Goal: Task Accomplishment & Management: Use online tool/utility

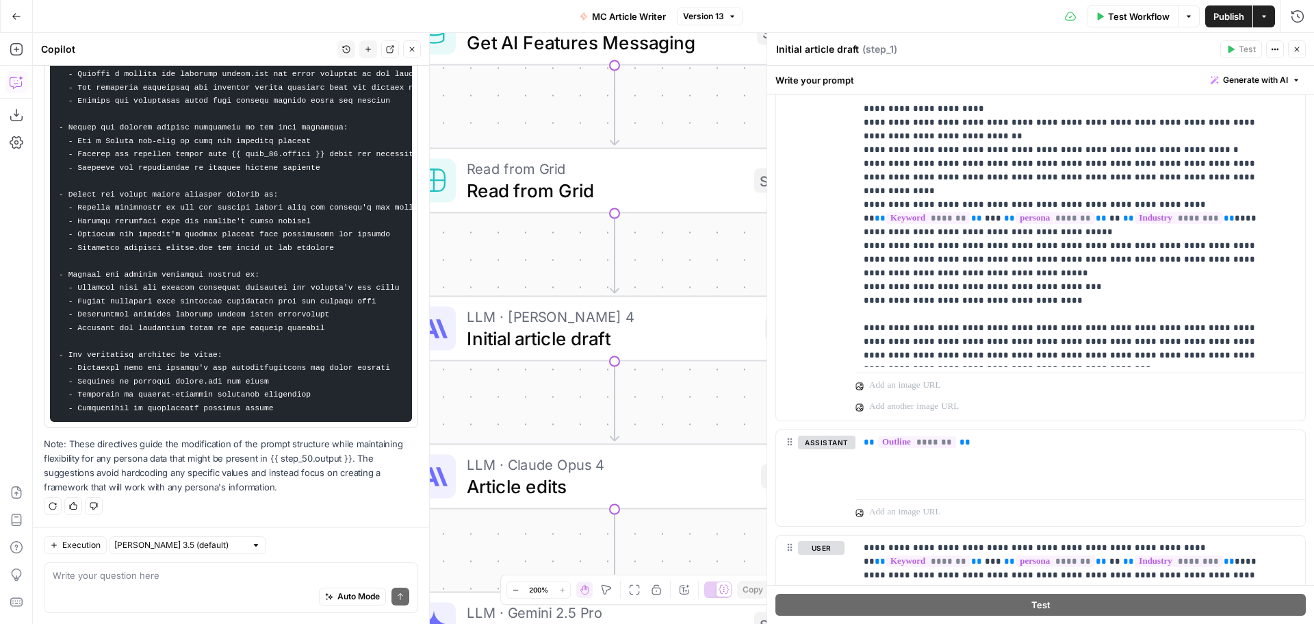
scroll to position [1259, 0]
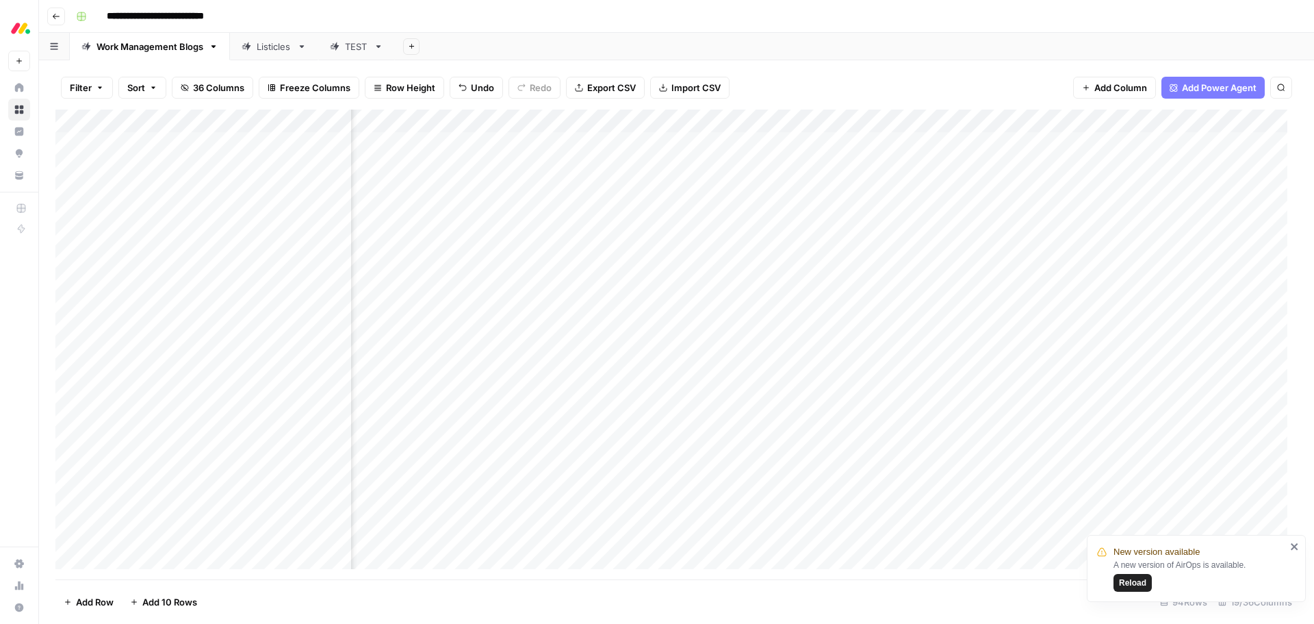
scroll to position [2, 1348]
click at [259, 49] on div "Listicles" at bounding box center [274, 47] width 35 height 14
click at [215, 47] on div "Listicles" at bounding box center [224, 47] width 35 height 14
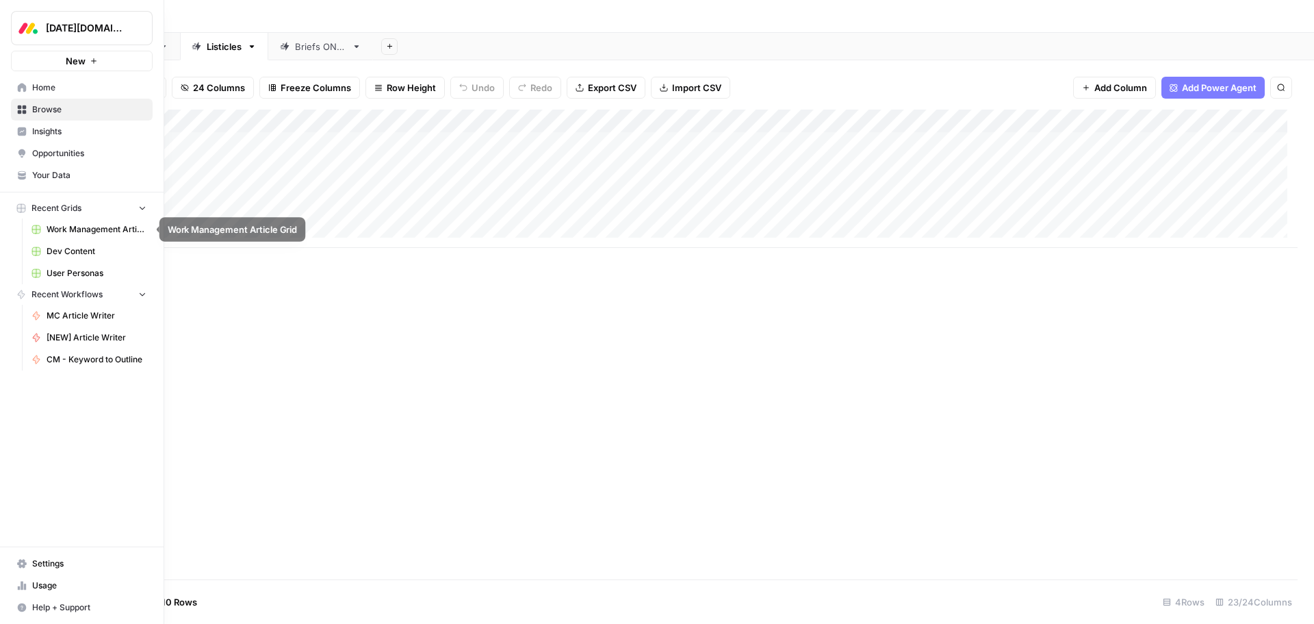
click at [102, 232] on span "Work Management Article Grid" at bounding box center [97, 229] width 100 height 12
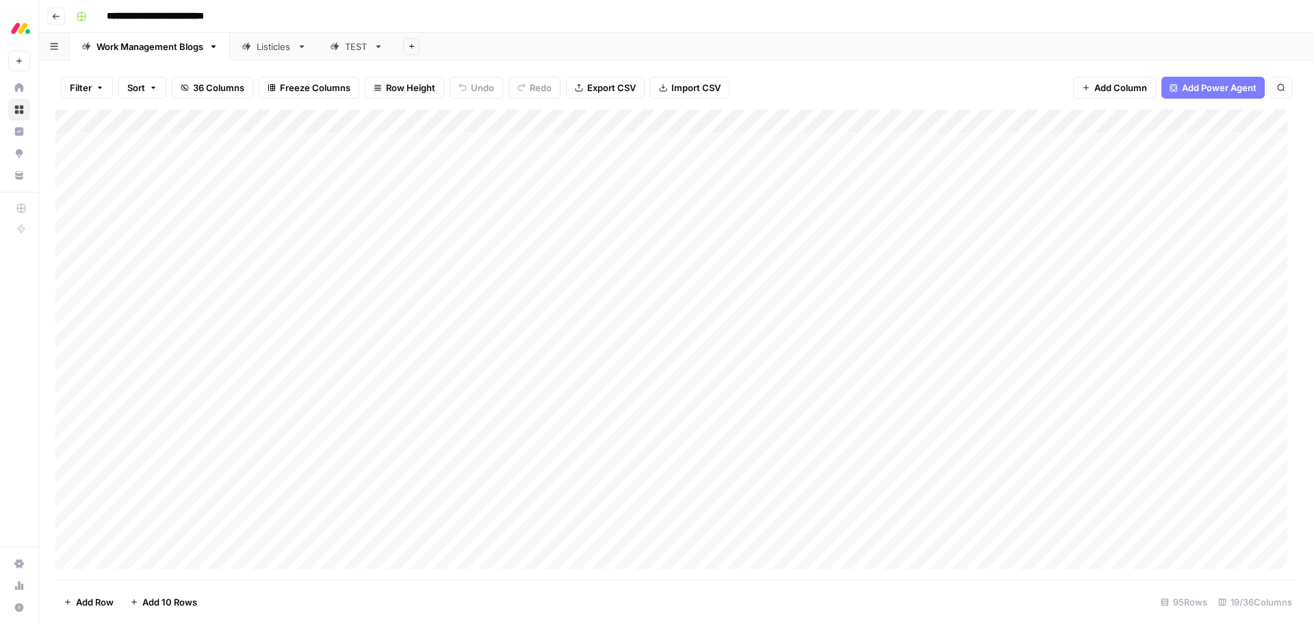
click at [260, 48] on div "Listicles" at bounding box center [274, 47] width 35 height 14
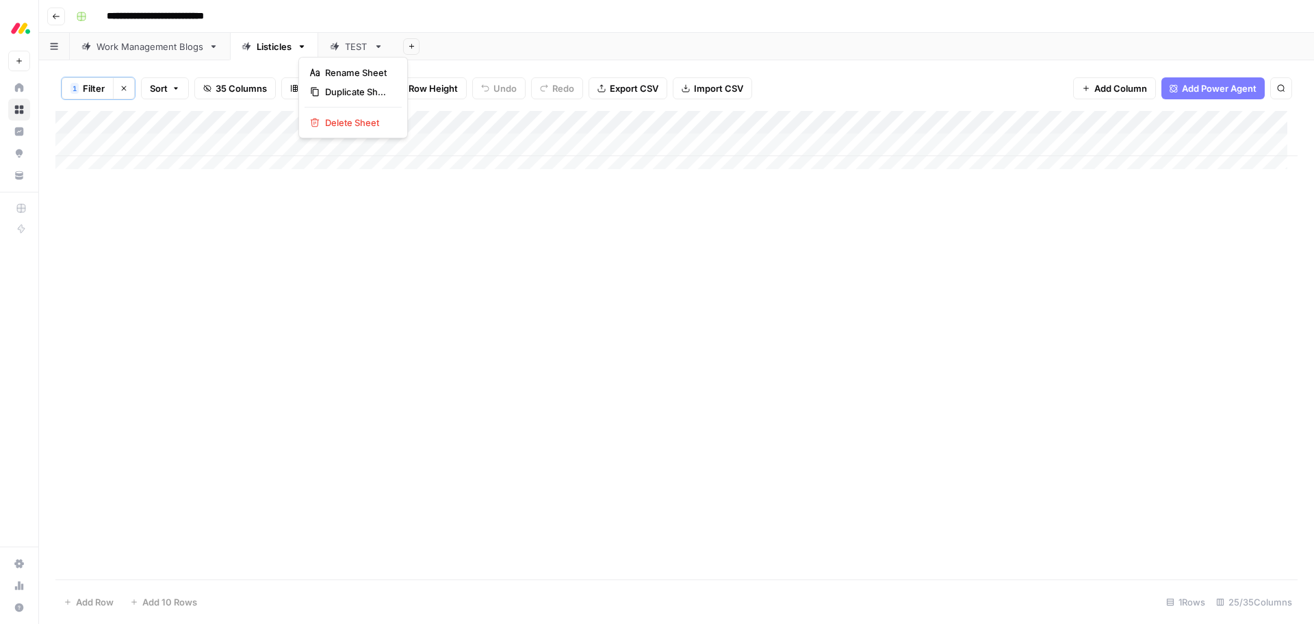
click at [307, 49] on button "button" at bounding box center [302, 47] width 10 height 10
click at [988, 124] on div "Add Column" at bounding box center [676, 145] width 1242 height 68
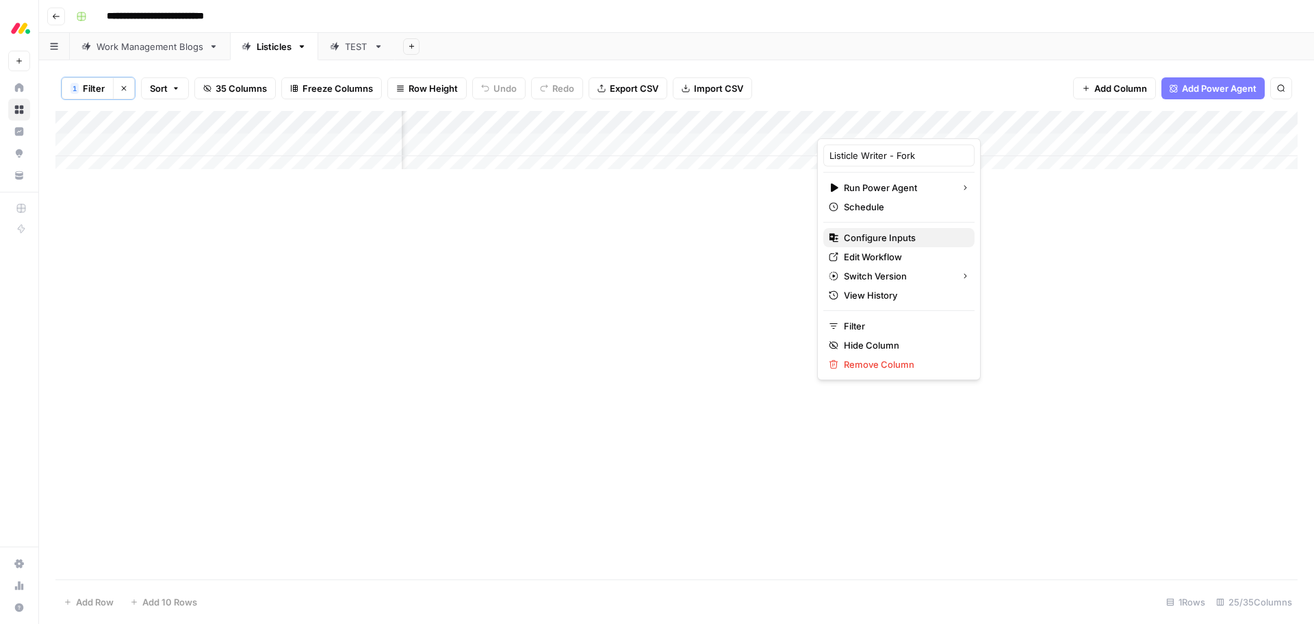
click at [920, 233] on span "Configure Inputs" at bounding box center [904, 238] width 120 height 14
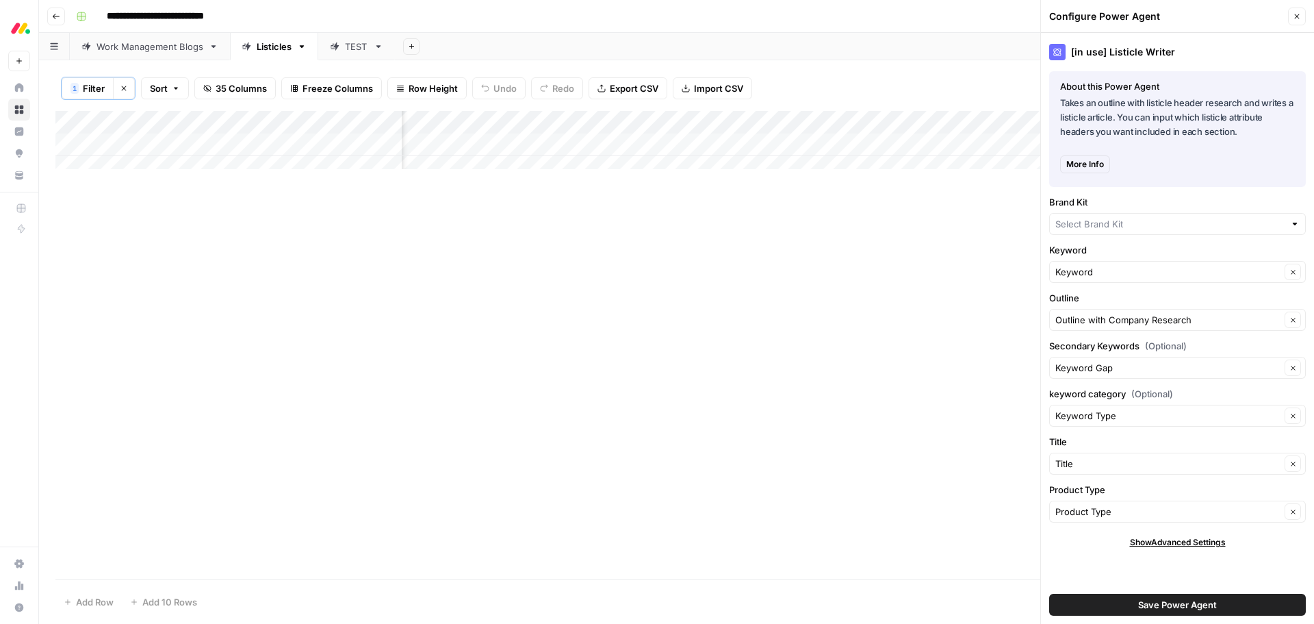
type input "monday work management"
click at [971, 222] on div "Add Column" at bounding box center [676, 345] width 1242 height 468
click at [1301, 16] on span "Close" at bounding box center [1301, 16] width 1 height 1
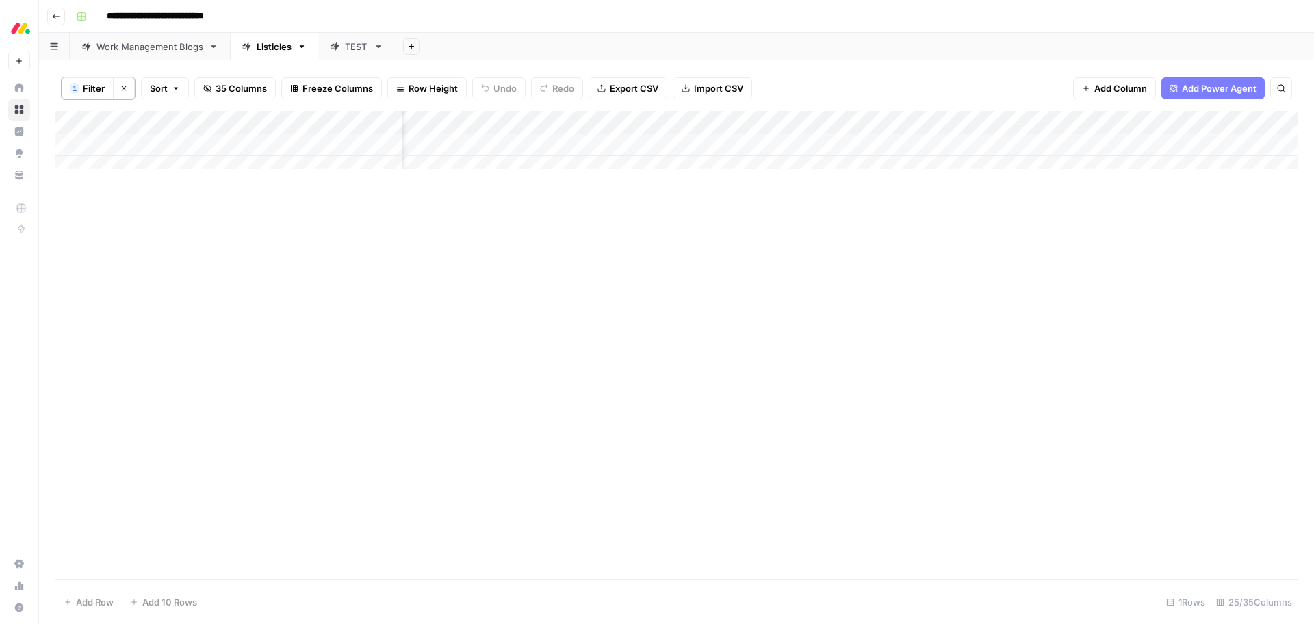
click at [987, 120] on div "Add Column" at bounding box center [676, 145] width 1242 height 68
click at [309, 284] on div "Add Column" at bounding box center [676, 345] width 1242 height 468
click at [682, 146] on div "Add Column" at bounding box center [676, 145] width 1242 height 68
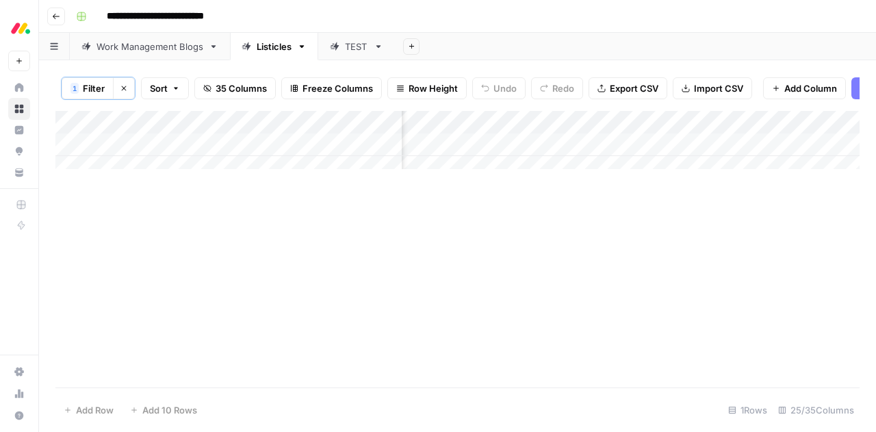
scroll to position [0, 1855]
click at [548, 157] on div "Add Column" at bounding box center [457, 145] width 804 height 68
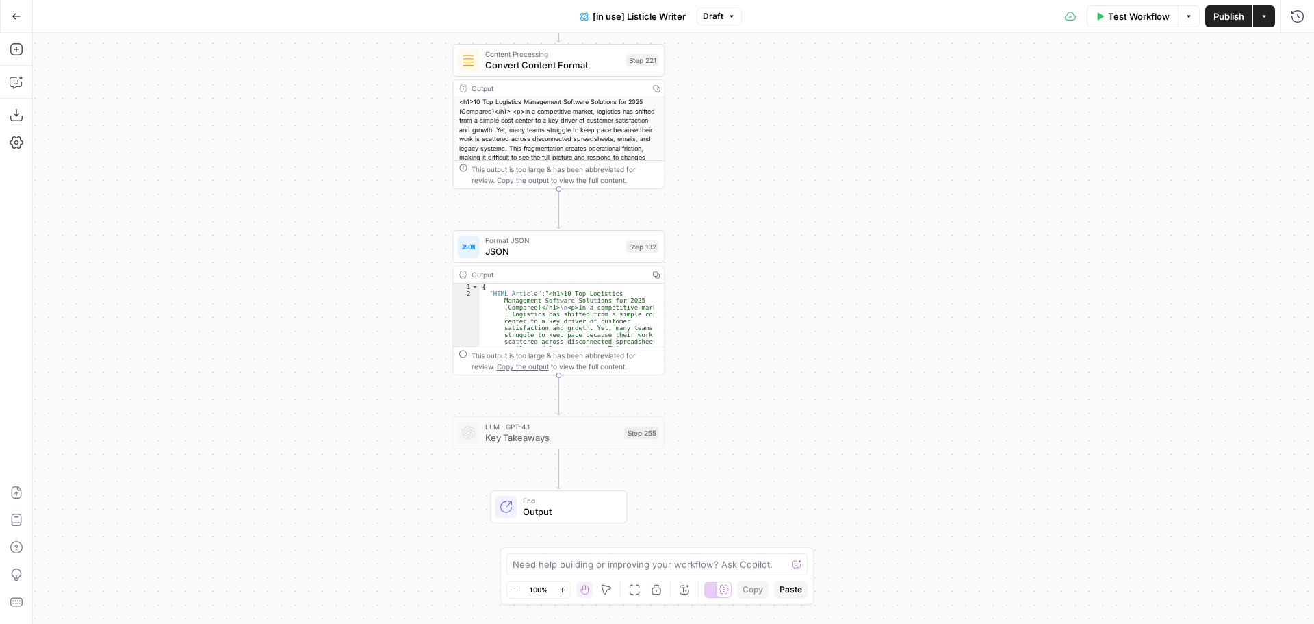
drag, startPoint x: 565, startPoint y: 254, endPoint x: 365, endPoint y: 278, distance: 202.0
click at [365, 278] on div "true false true false Workflow Set Inputs Inputs Loop Iteration Iterate Over Co…" at bounding box center [673, 328] width 1281 height 591
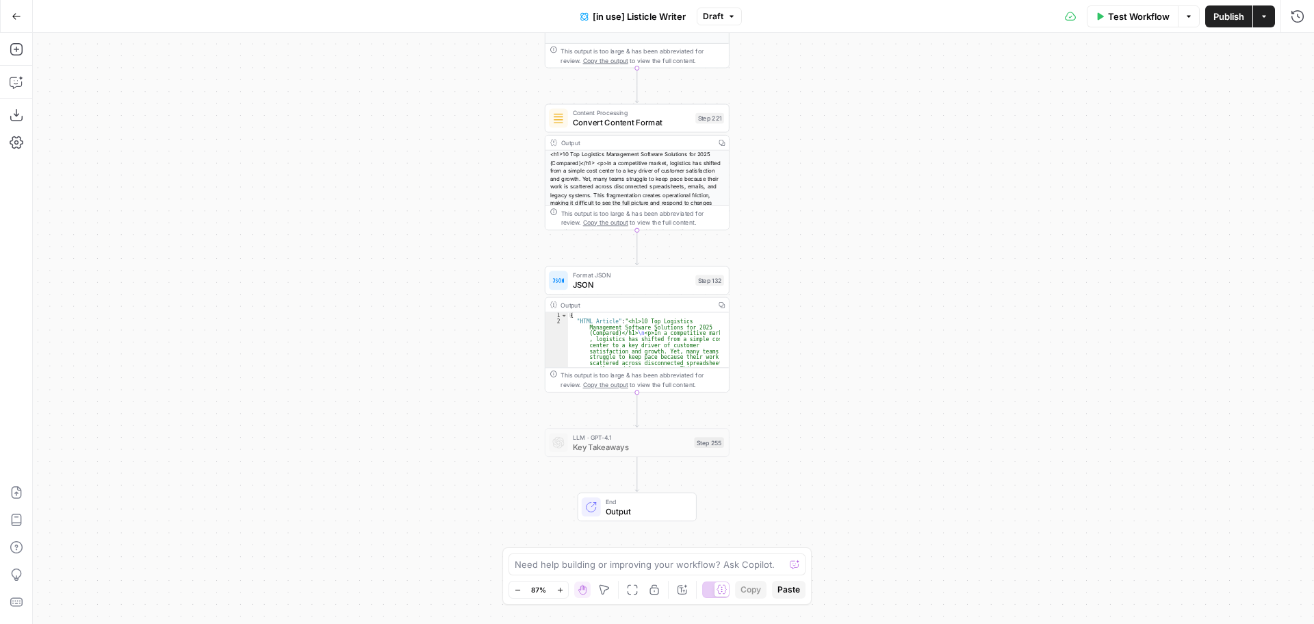
drag, startPoint x: 376, startPoint y: 268, endPoint x: 474, endPoint y: 281, distance: 98.8
click at [474, 281] on div "true false true false Workflow Set Inputs Inputs Loop Iteration Iterate Over Co…" at bounding box center [673, 328] width 1281 height 591
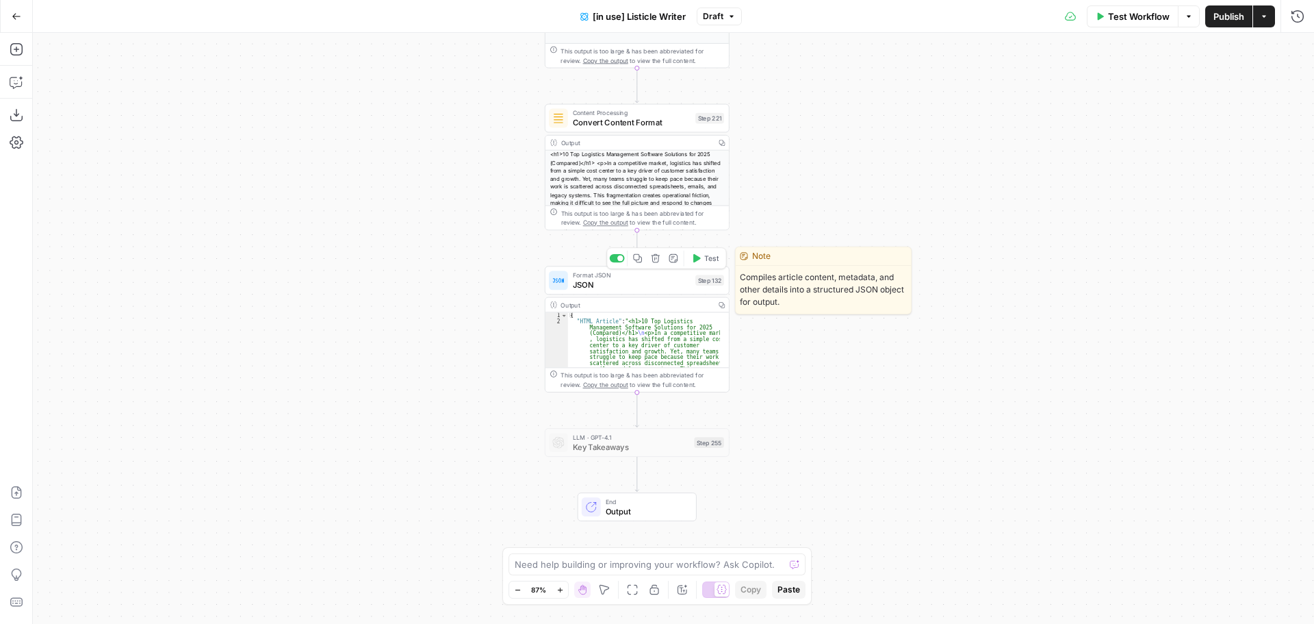
click at [629, 285] on span "JSON" at bounding box center [632, 285] width 118 height 12
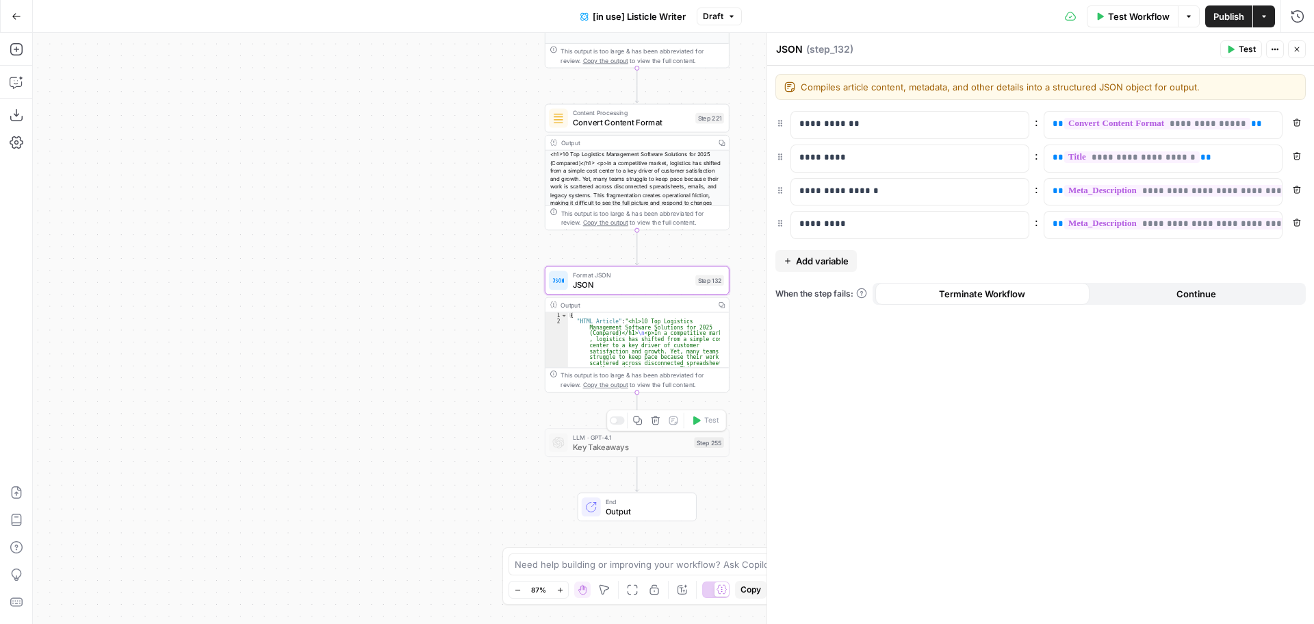
click at [657, 423] on icon "button" at bounding box center [656, 421] width 10 height 10
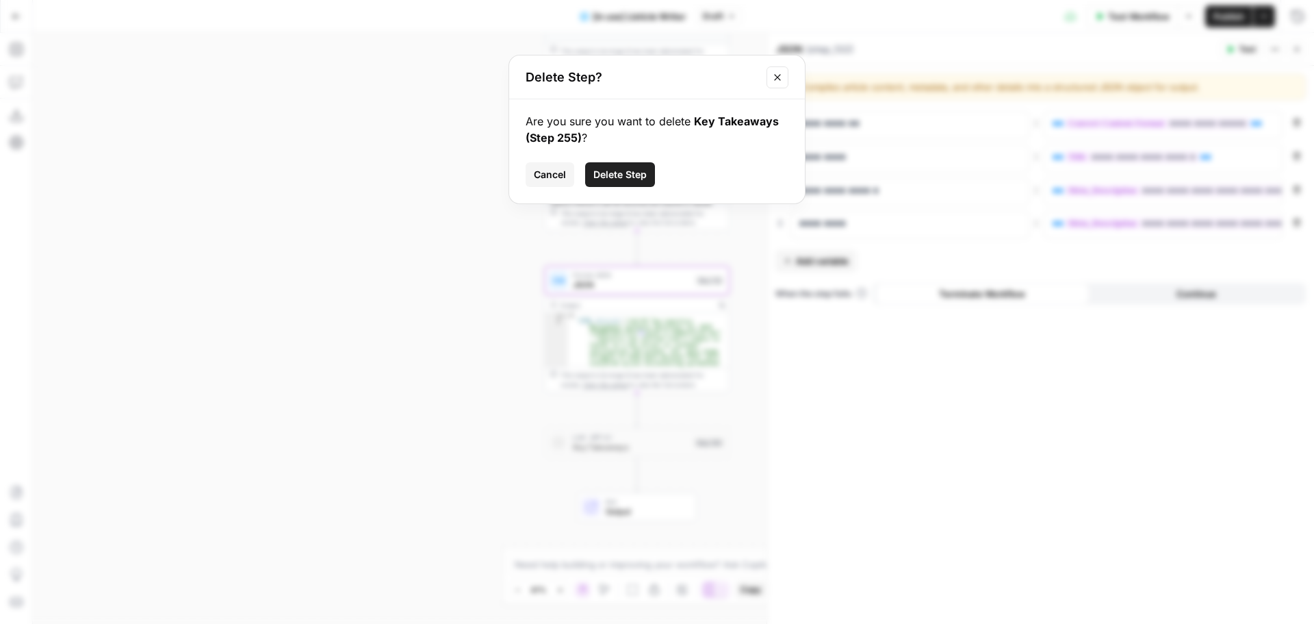
click at [622, 178] on span "Delete Step" at bounding box center [619, 175] width 53 height 14
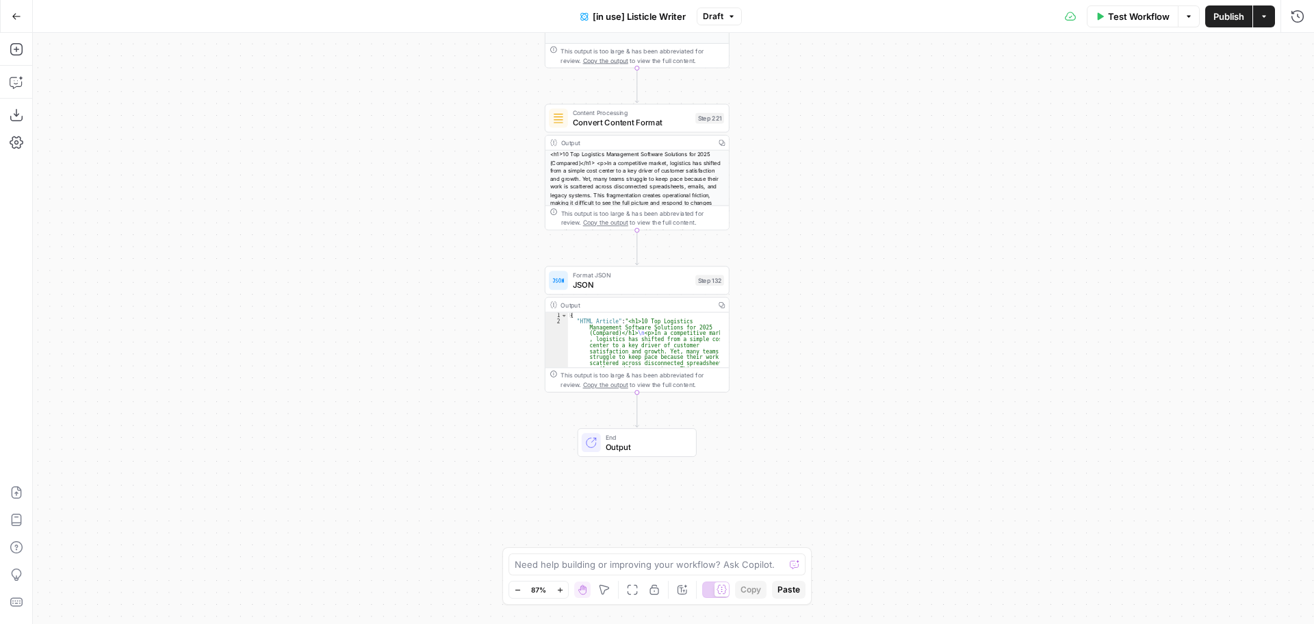
click at [1133, 21] on span "Test Workflow" at bounding box center [1139, 17] width 62 height 14
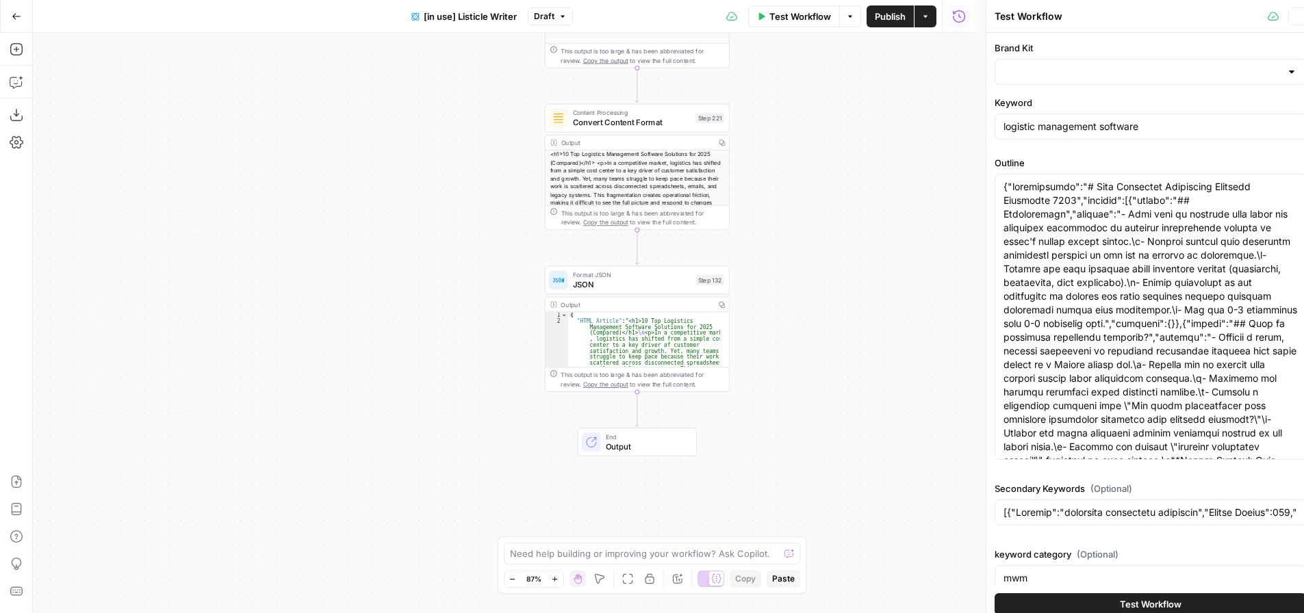
type input "monday work management"
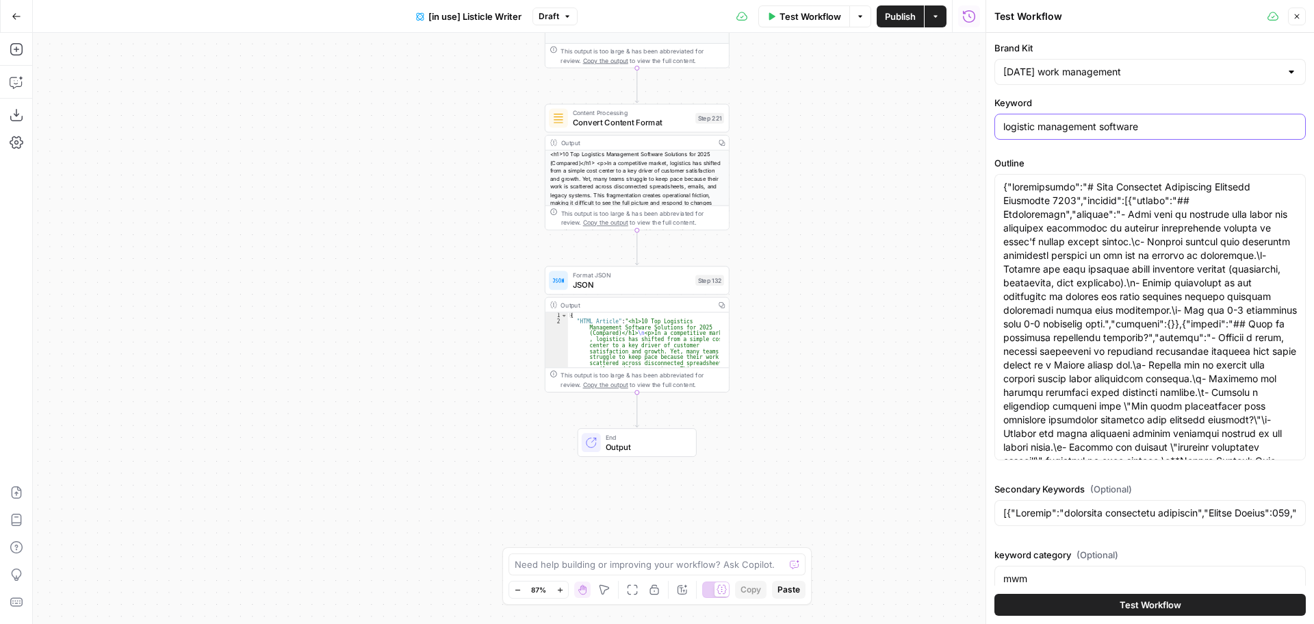
click at [1034, 128] on input "logistic management software" at bounding box center [1151, 127] width 294 height 14
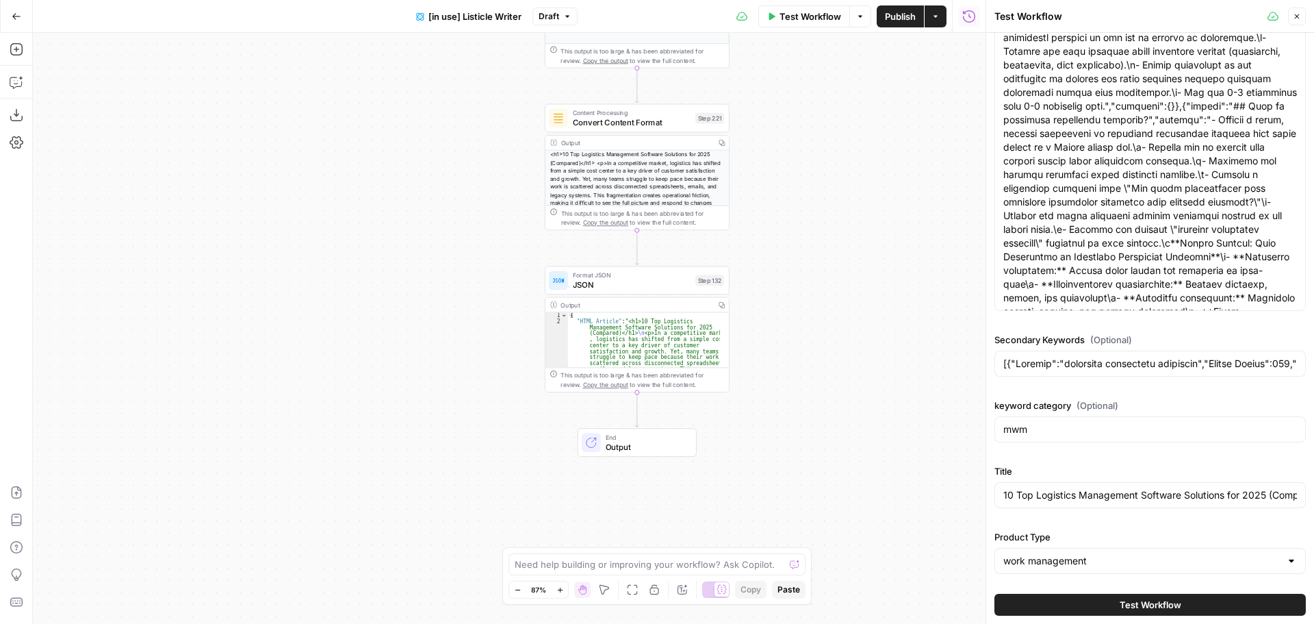
scroll to position [151, 0]
type input "logistics management software"
click at [1156, 607] on span "Test Workflow" at bounding box center [1151, 605] width 62 height 14
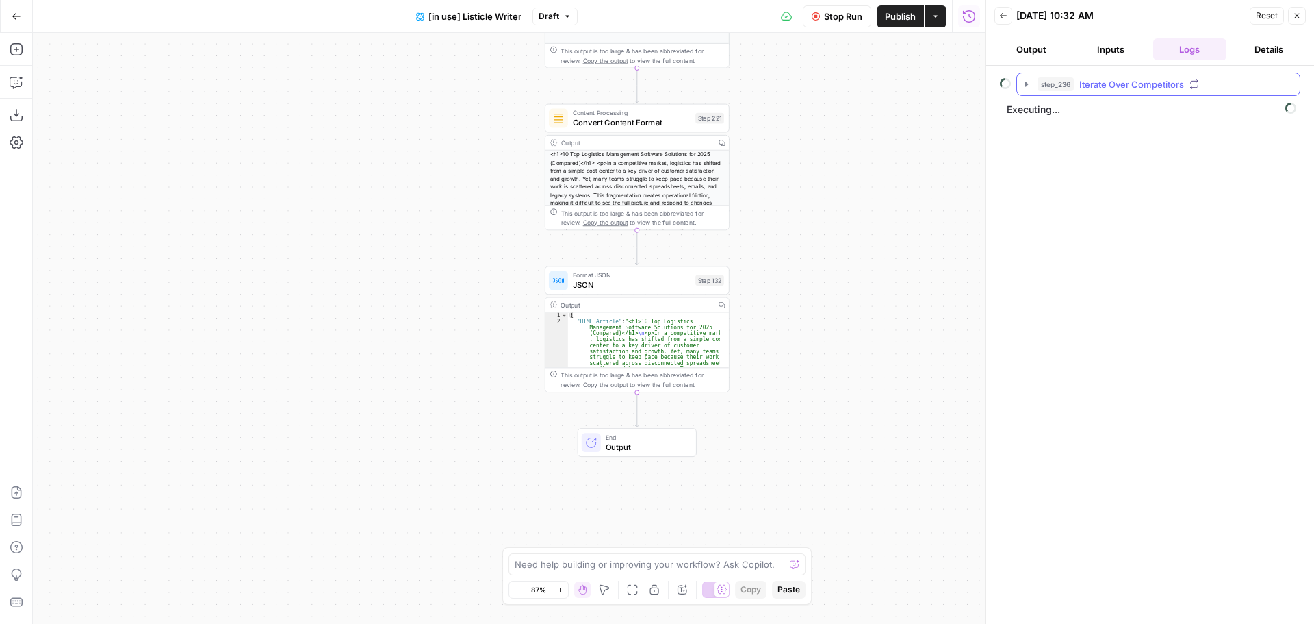
click at [1025, 90] on button "step_236 Iterate Over Competitors" at bounding box center [1158, 84] width 283 height 22
click at [1025, 88] on icon "button" at bounding box center [1026, 84] width 11 height 11
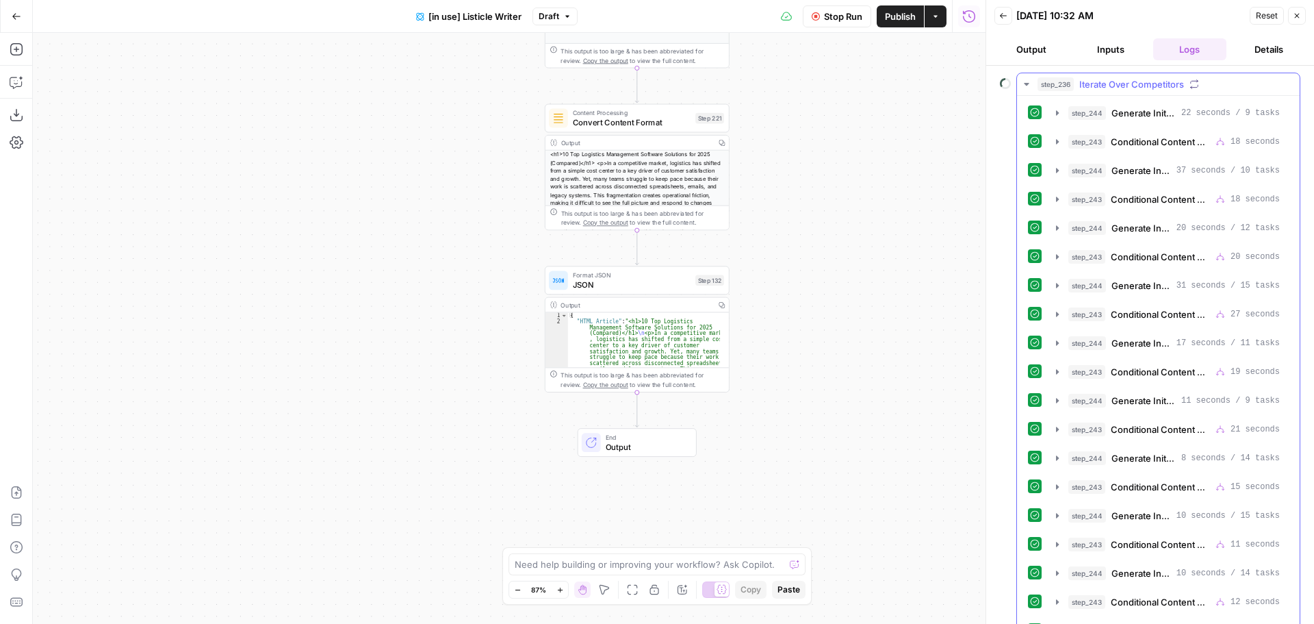
click at [1028, 85] on icon "button" at bounding box center [1026, 84] width 11 height 11
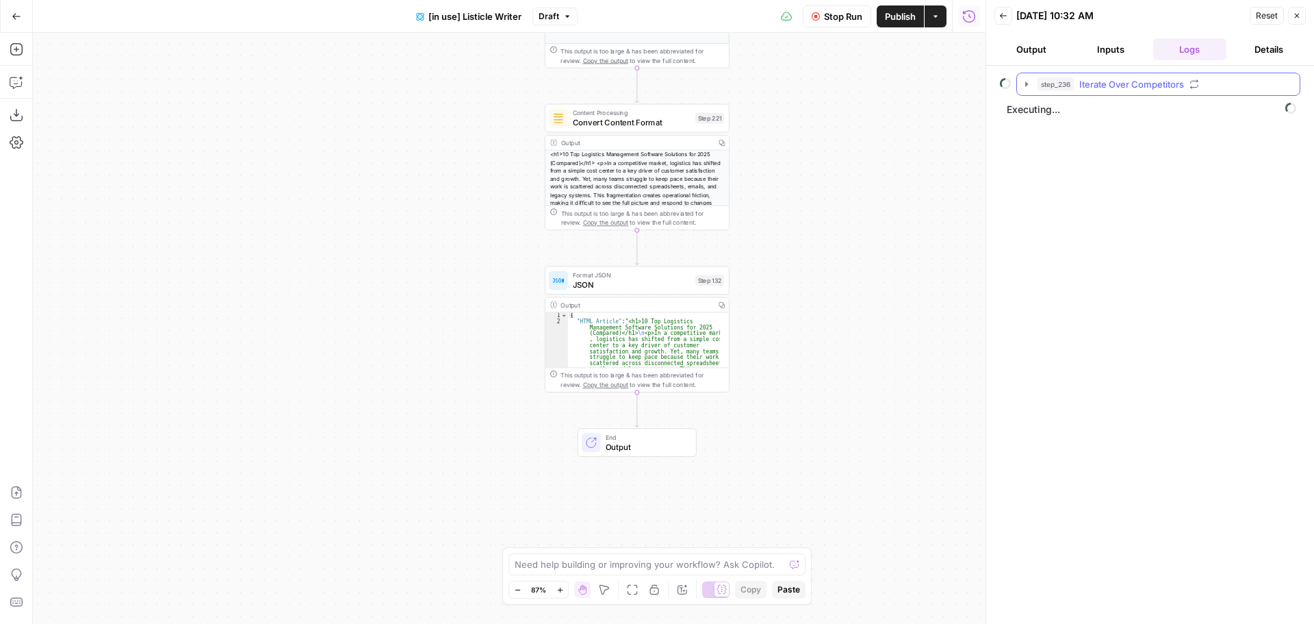
click at [1028, 84] on icon "button" at bounding box center [1026, 83] width 3 height 5
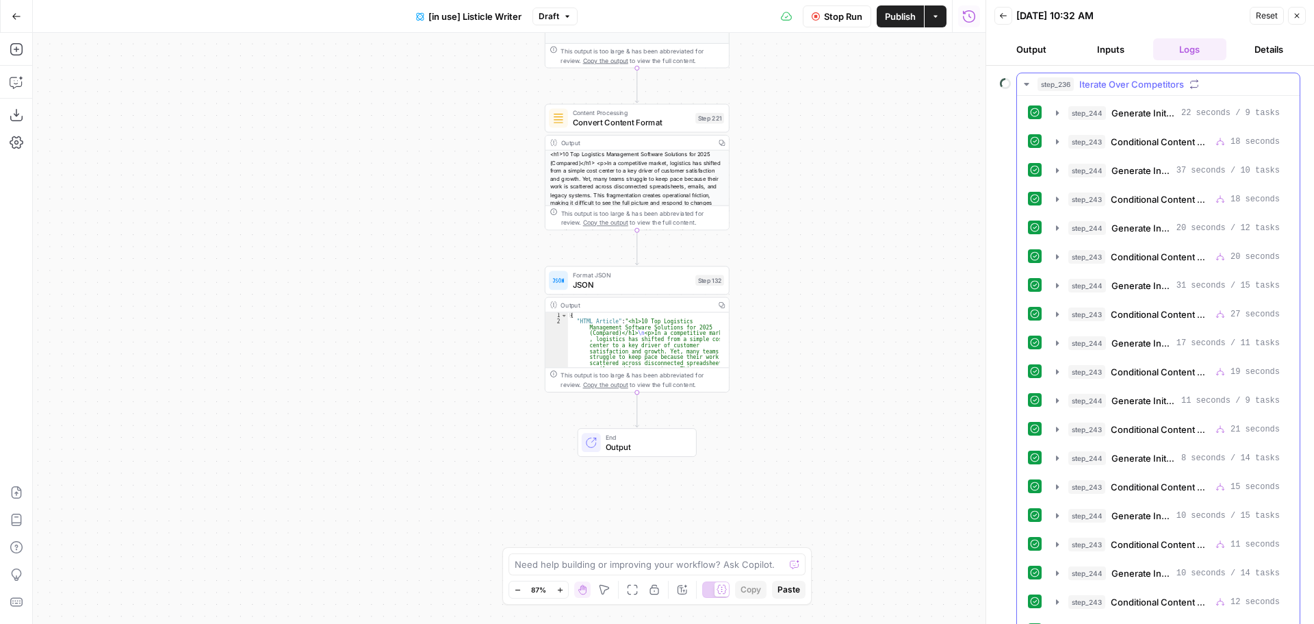
click at [1029, 84] on icon "button" at bounding box center [1026, 84] width 11 height 11
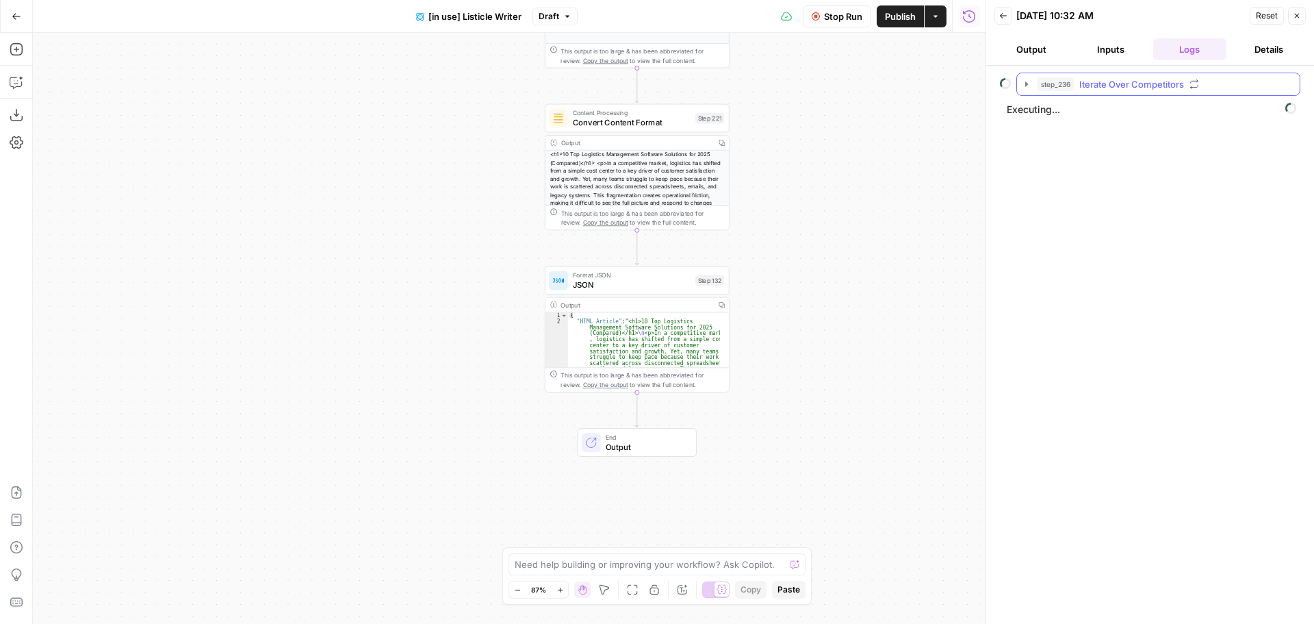
click at [1028, 88] on icon "button" at bounding box center [1026, 84] width 11 height 11
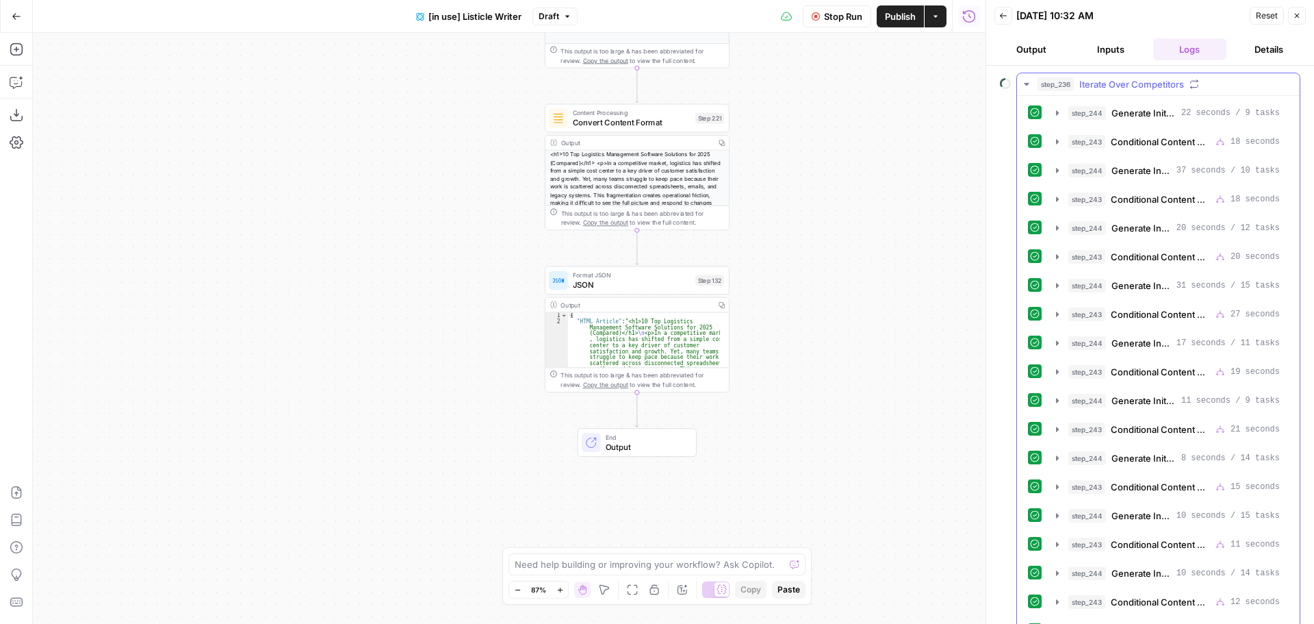
click at [1026, 86] on icon "button" at bounding box center [1026, 84] width 11 height 11
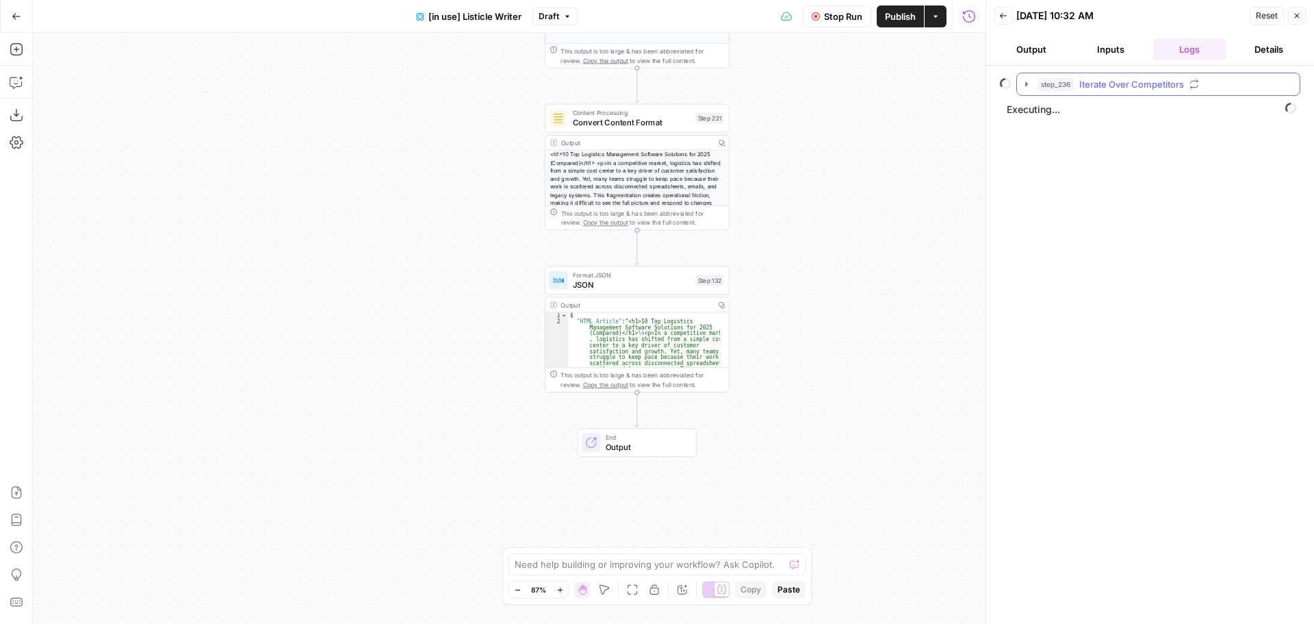
click at [1029, 85] on icon "button" at bounding box center [1026, 84] width 11 height 11
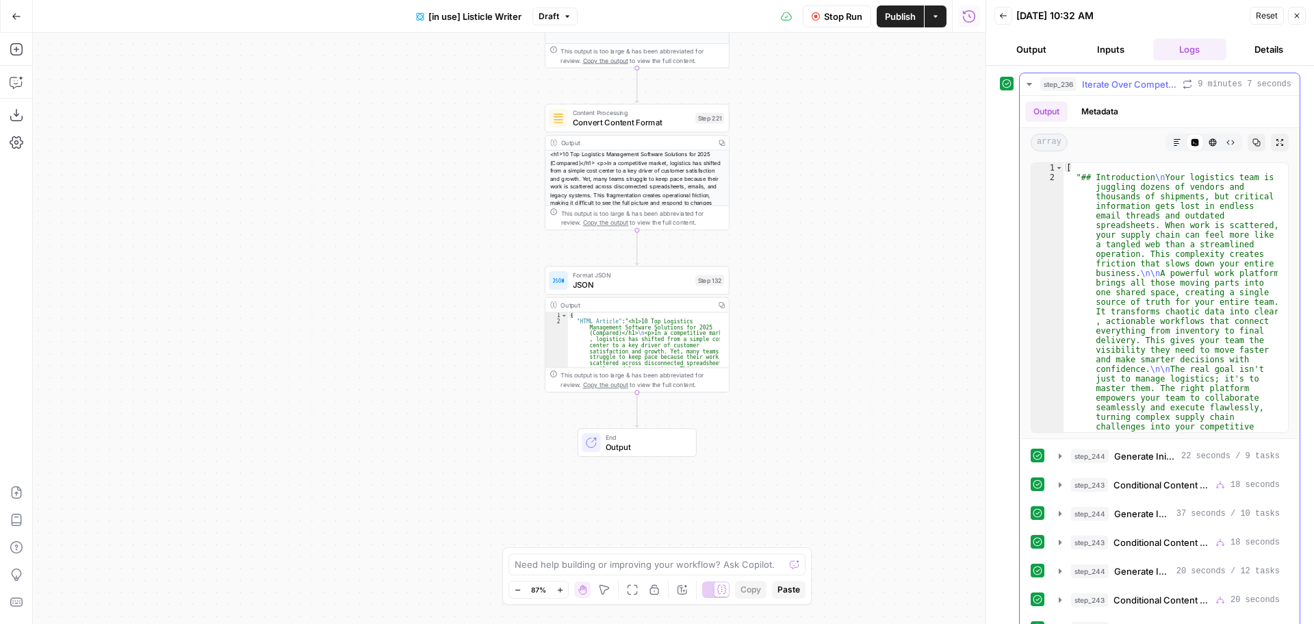
click at [1097, 86] on span "Iterate Over Competitors" at bounding box center [1129, 84] width 95 height 14
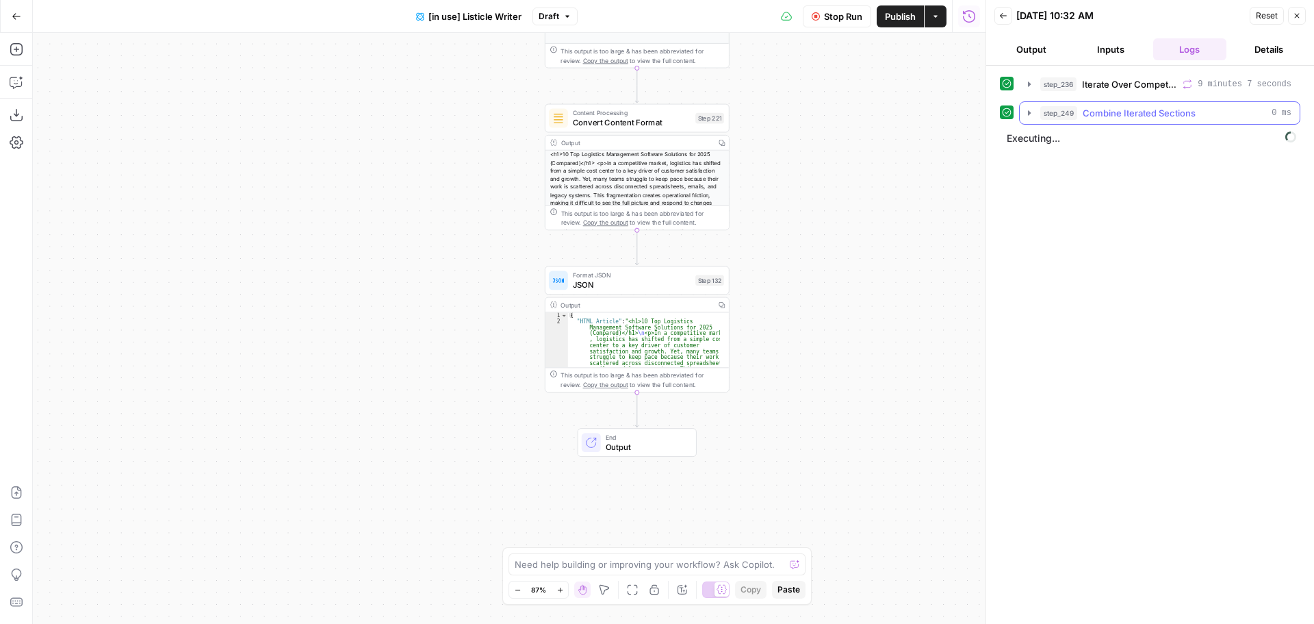
click at [1030, 111] on icon "button" at bounding box center [1029, 112] width 11 height 11
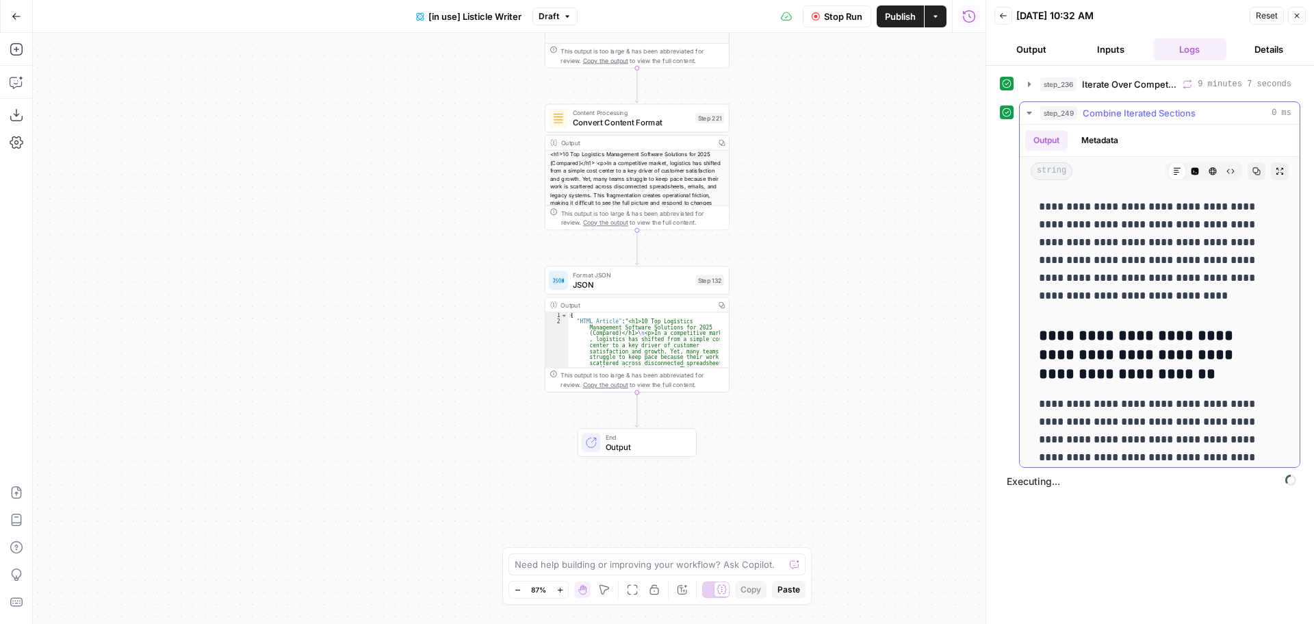
scroll to position [13913, 0]
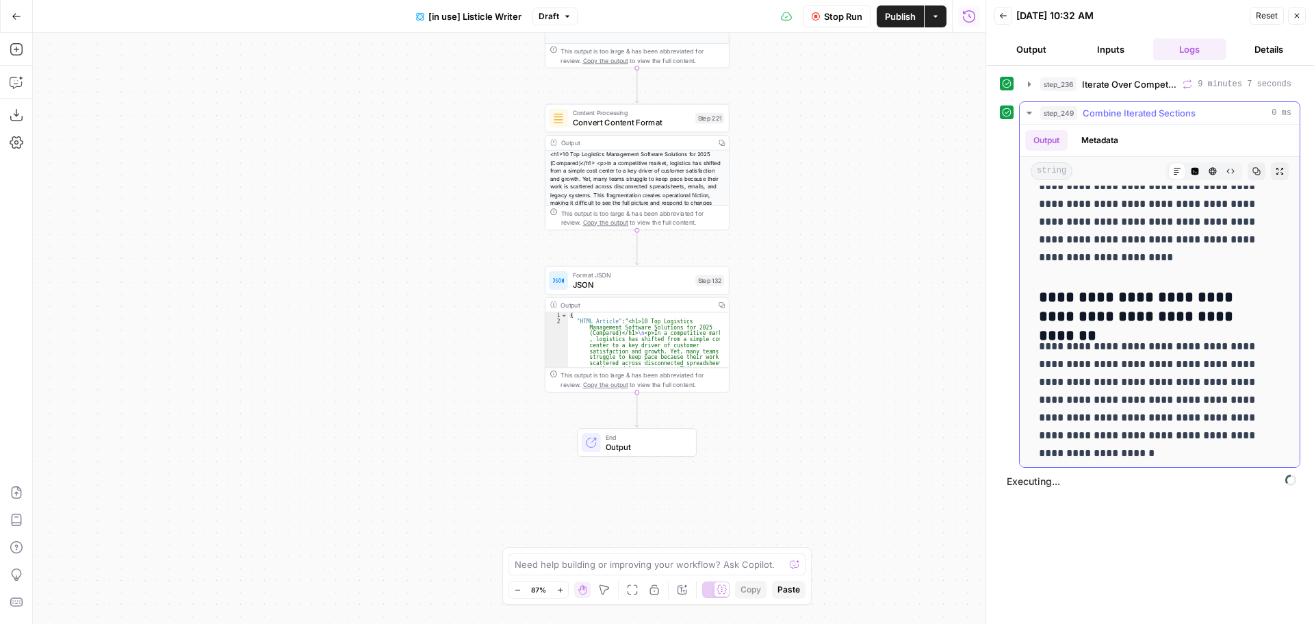
click at [1205, 117] on div "step_249 Combine Iterated Sections 0 ms" at bounding box center [1166, 113] width 251 height 14
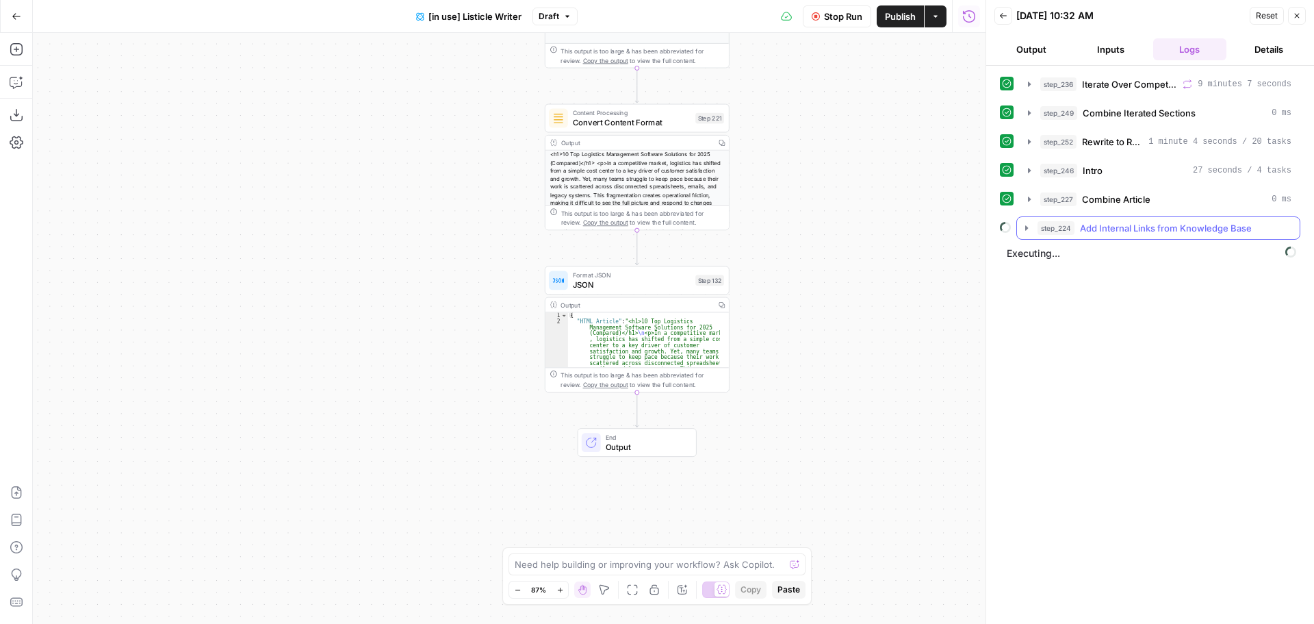
click at [1027, 231] on icon "button" at bounding box center [1026, 227] width 11 height 11
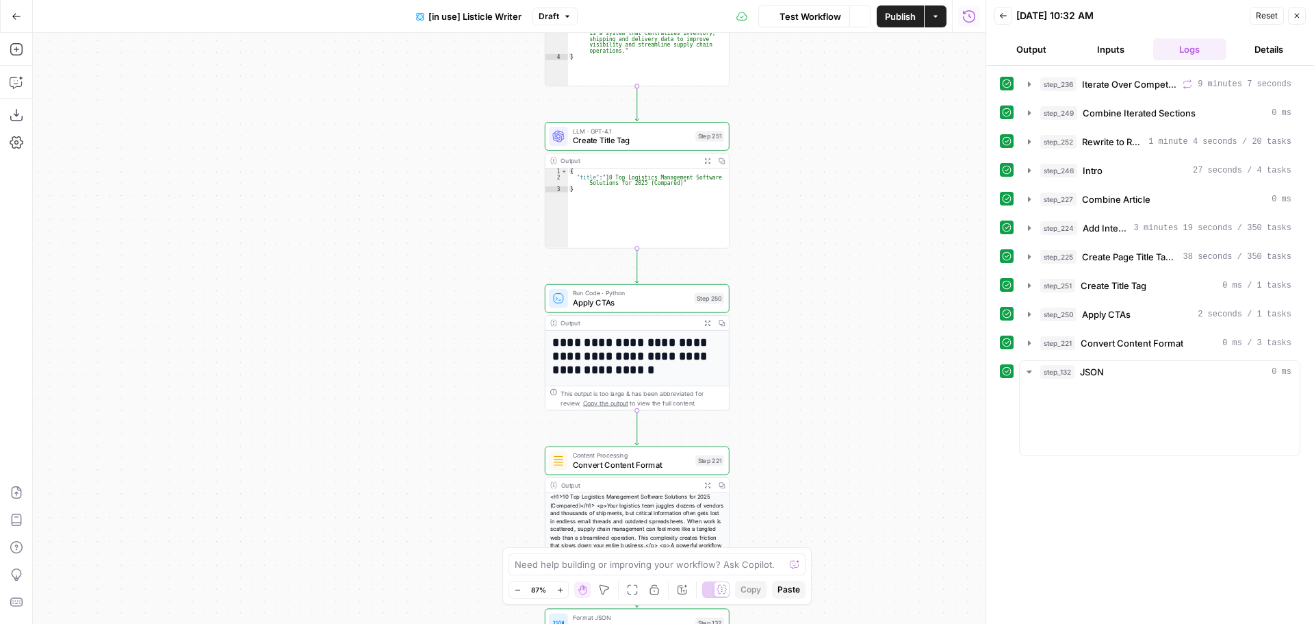
click at [855, 324] on div "true false true false Workflow Set Inputs Inputs Loop Iteration Iterate Over Co…" at bounding box center [509, 328] width 953 height 591
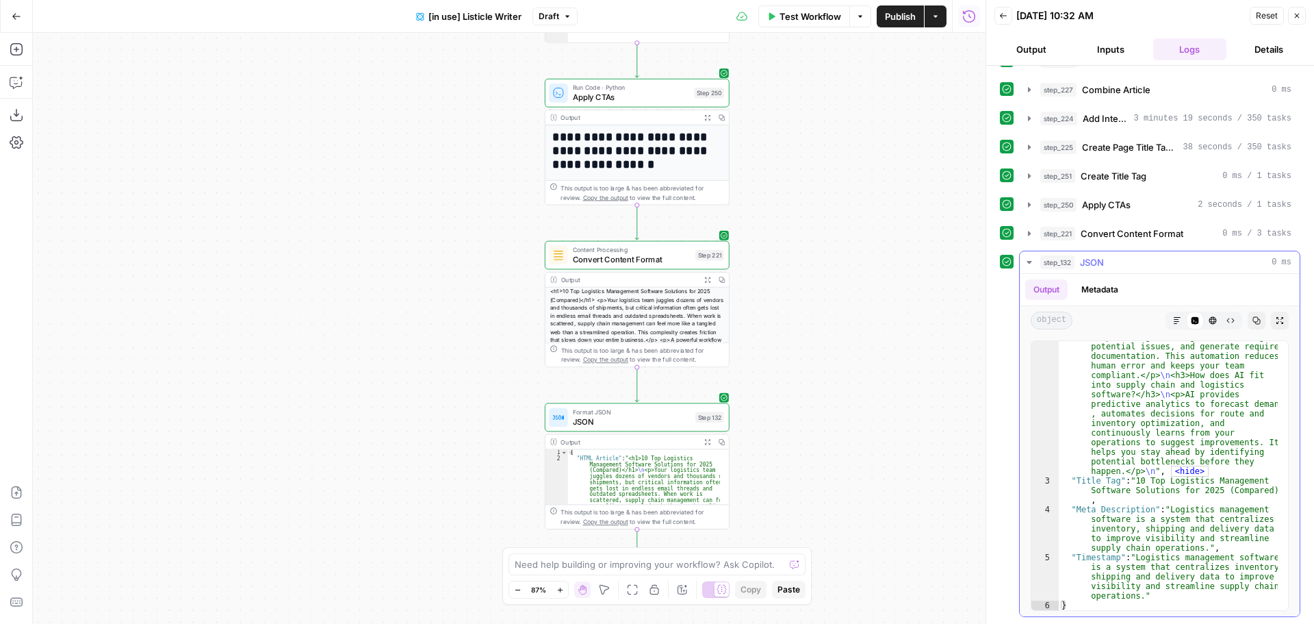
scroll to position [7628, 0]
click at [899, 18] on span "Publish" at bounding box center [900, 17] width 31 height 14
drag, startPoint x: 842, startPoint y: 387, endPoint x: 793, endPoint y: 383, distance: 48.7
click at [843, 387] on div "true false true false Workflow Set Inputs Inputs Loop Iteration Iterate Over Co…" at bounding box center [509, 328] width 953 height 591
drag, startPoint x: 446, startPoint y: 27, endPoint x: 420, endPoint y: 51, distance: 34.9
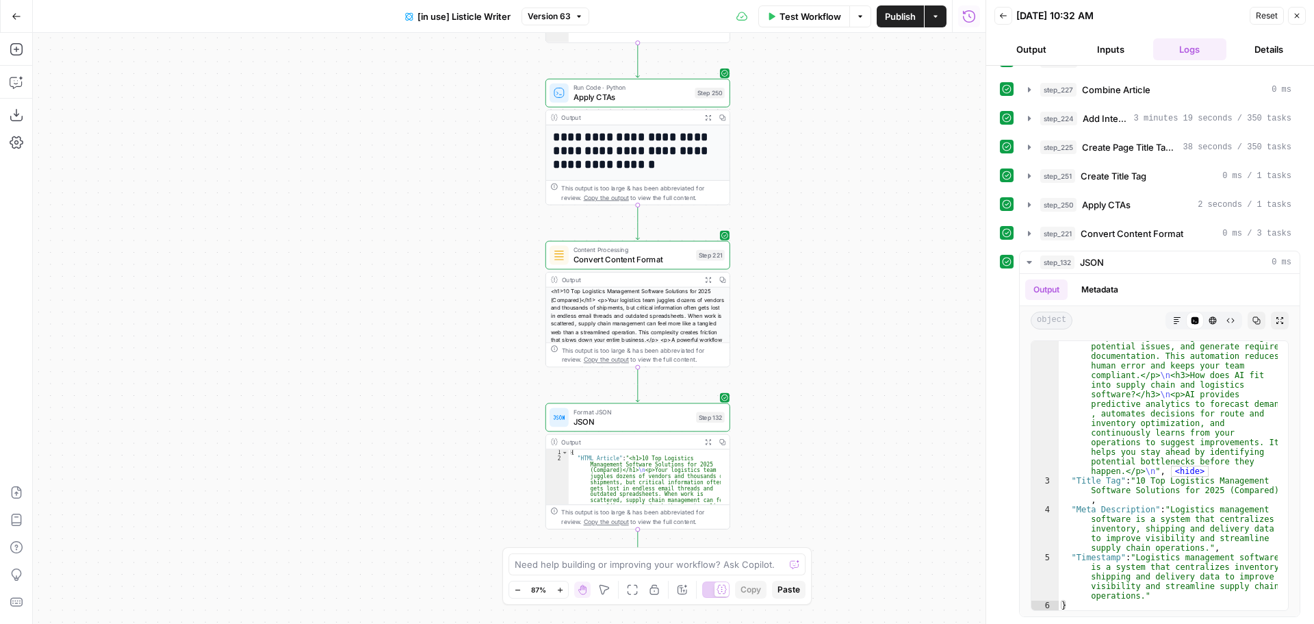
click at [446, 27] on div "Go Back [in use] Listicle Writer Version 63 Test Workflow Options Publish Actio…" at bounding box center [493, 16] width 986 height 32
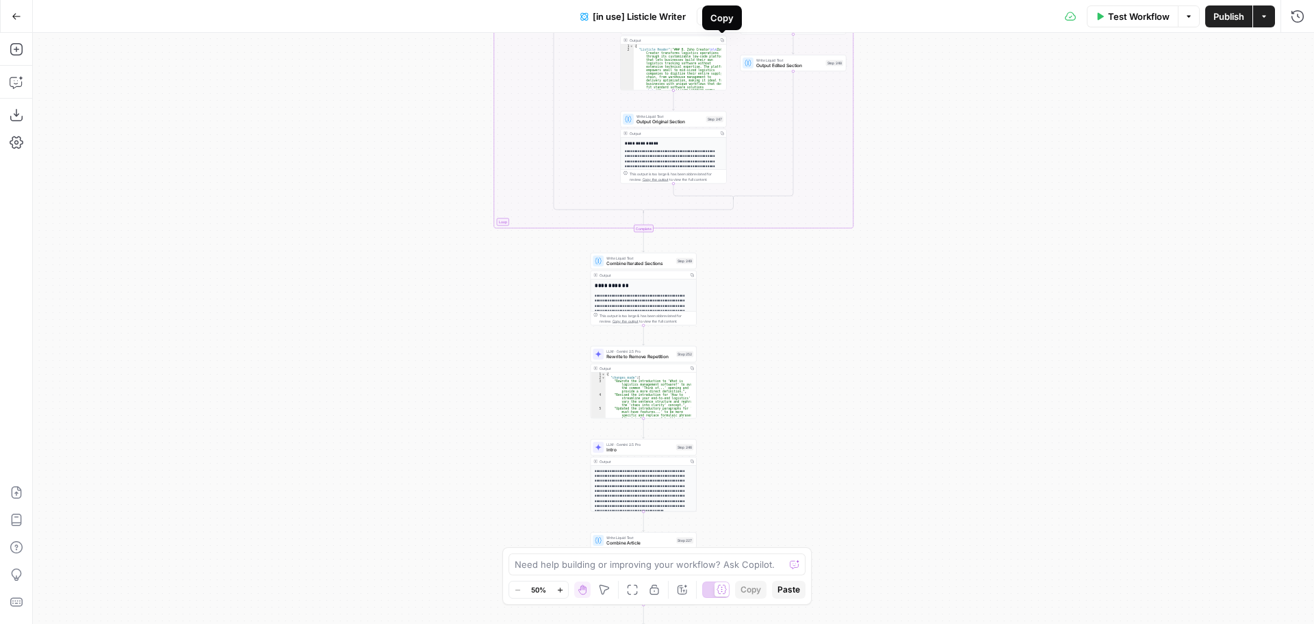
click at [728, 16] on div "Copy" at bounding box center [722, 18] width 23 height 14
click at [962, 126] on div "true false true false Workflow Set Inputs Inputs Loop Iteration Iterate Over Co…" at bounding box center [673, 328] width 1281 height 591
click at [728, 12] on icon "button" at bounding box center [732, 16] width 8 height 8
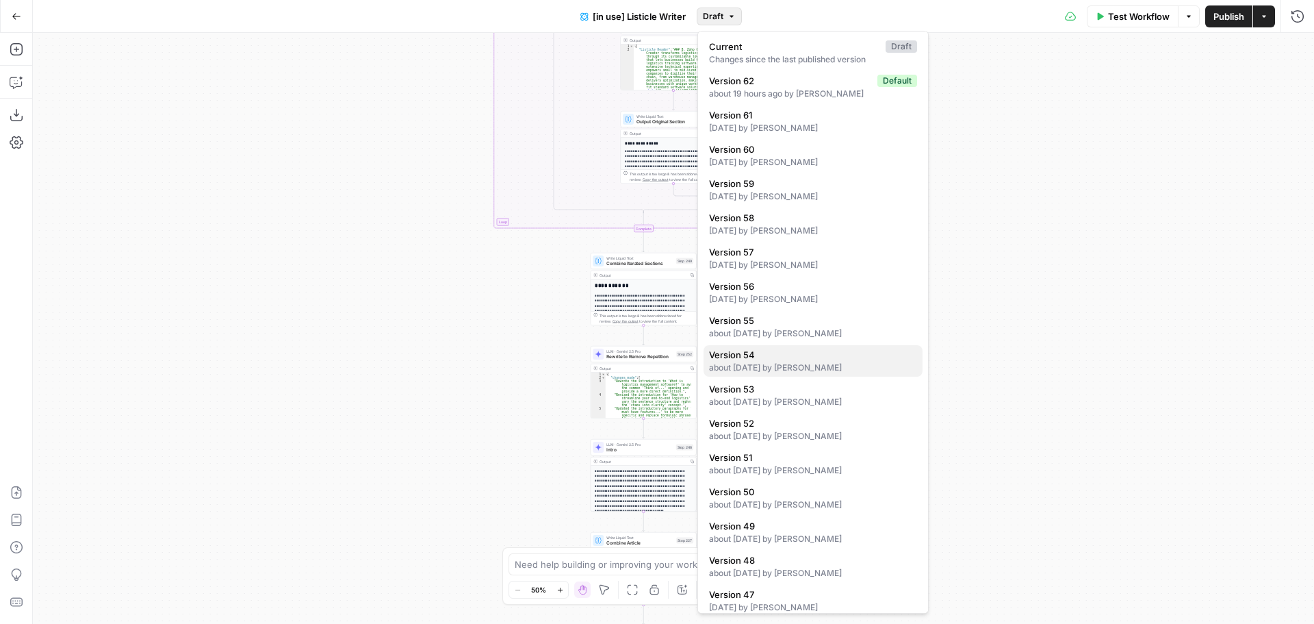
click at [787, 363] on div "about 2 months ago by Ben Kazinik" at bounding box center [813, 367] width 208 height 12
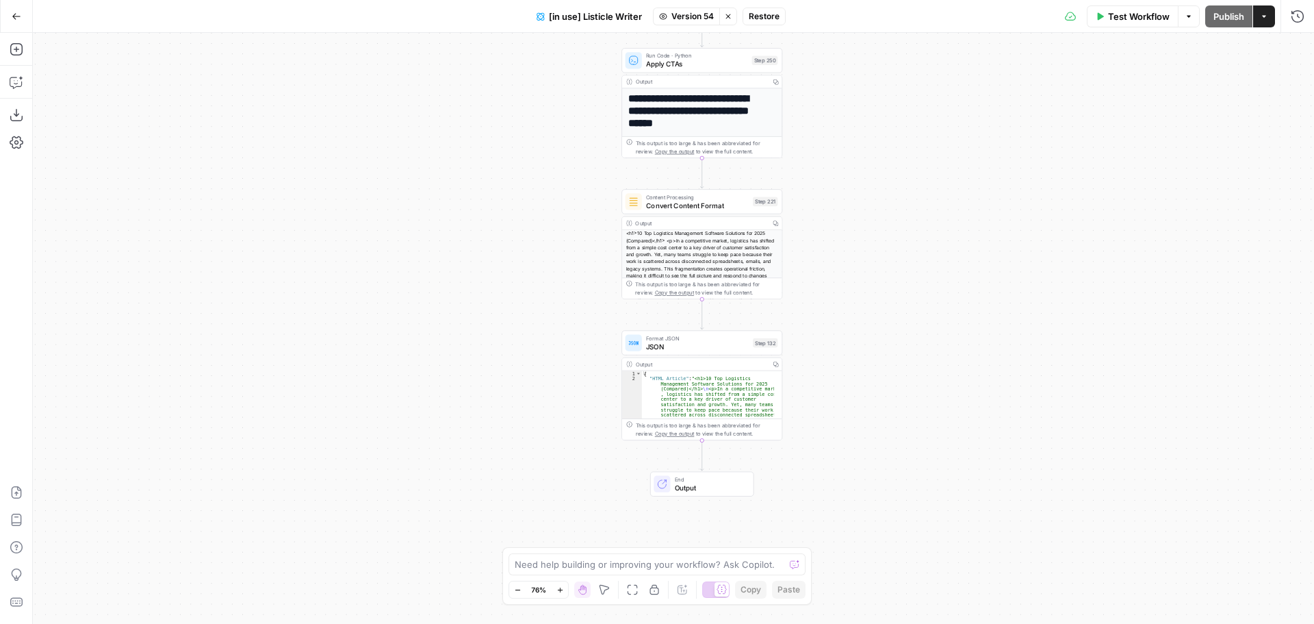
drag, startPoint x: 754, startPoint y: 319, endPoint x: 843, endPoint y: 333, distance: 89.4
click at [843, 333] on div "true false true false Workflow Set Inputs Inputs Loop Iteration Iterate Over Co…" at bounding box center [673, 328] width 1281 height 591
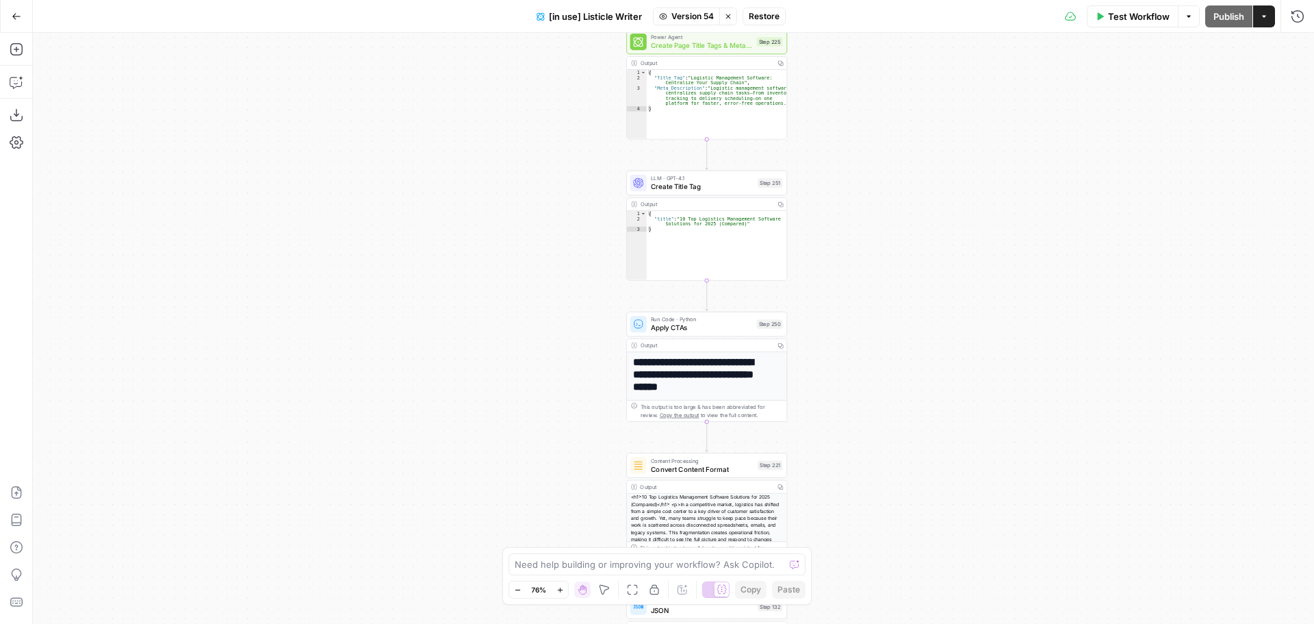
drag, startPoint x: 831, startPoint y: 183, endPoint x: 835, endPoint y: 403, distance: 220.5
click at [835, 403] on div "true false true false Workflow Set Inputs Inputs Loop Iteration Iterate Over Co…" at bounding box center [673, 328] width 1281 height 591
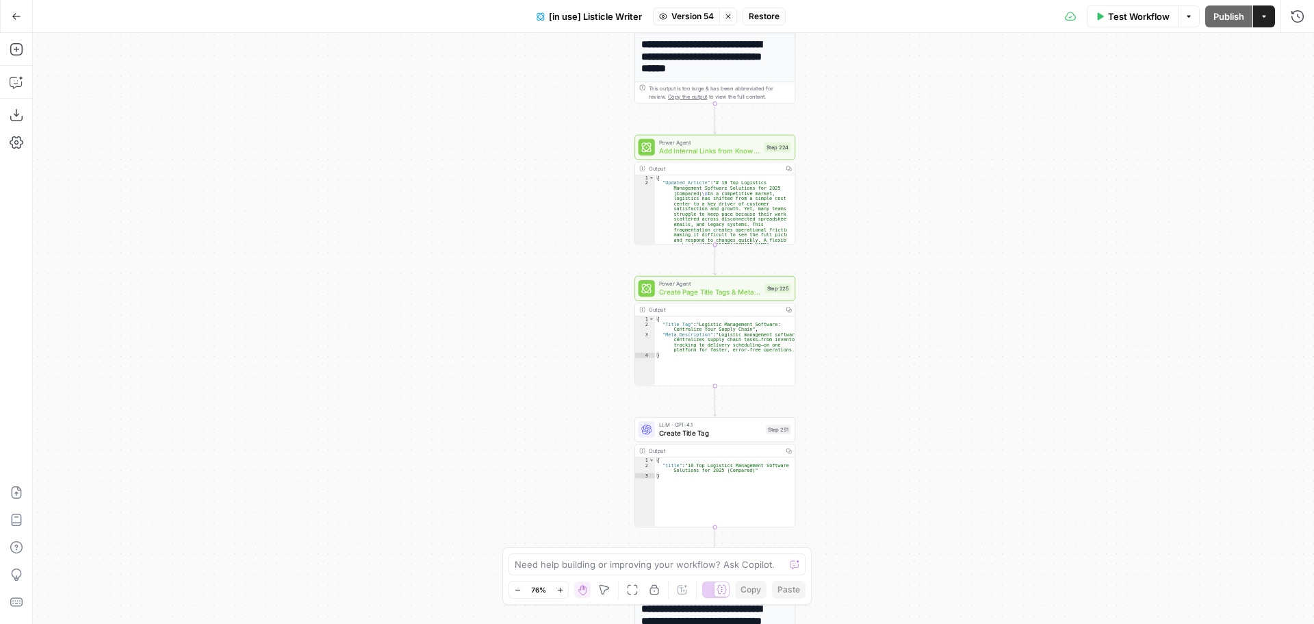
drag, startPoint x: 852, startPoint y: 201, endPoint x: 858, endPoint y: 424, distance: 223.2
click at [860, 426] on div "true false true false Workflow Set Inputs Inputs Loop Iteration Iterate Over Co…" at bounding box center [673, 328] width 1281 height 591
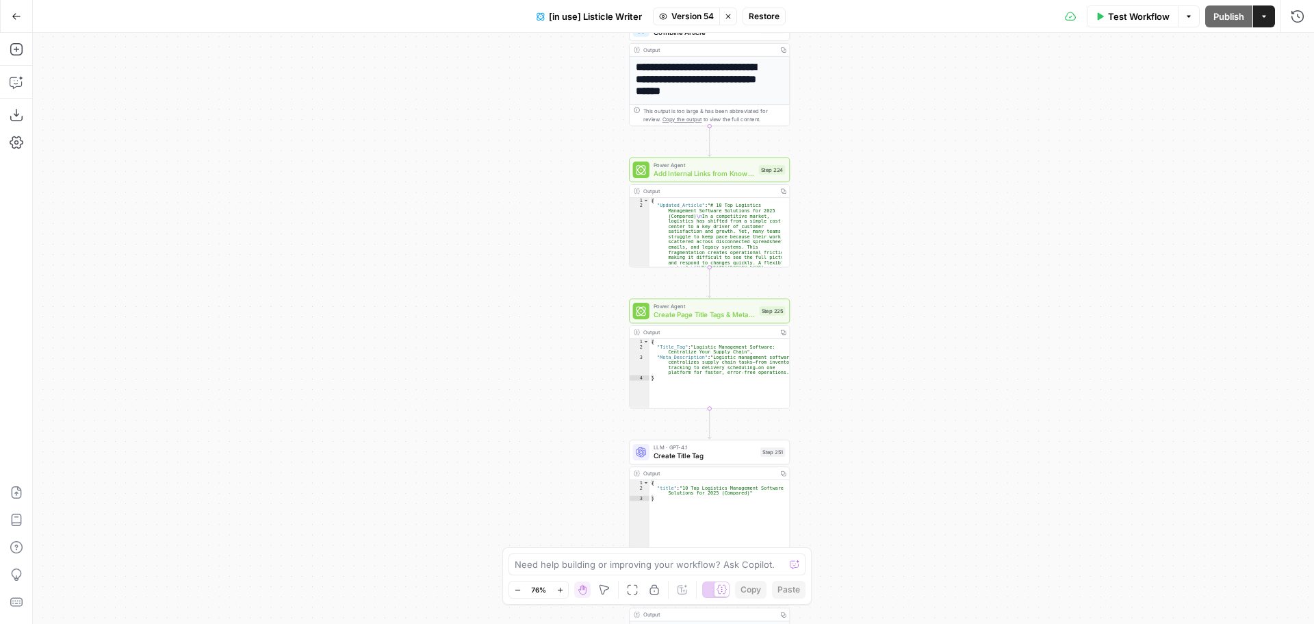
drag, startPoint x: 846, startPoint y: 153, endPoint x: 837, endPoint y: 105, distance: 48.7
click at [838, 108] on div "true false true false Workflow Set Inputs Inputs Loop Iteration Iterate Over Co…" at bounding box center [673, 328] width 1281 height 591
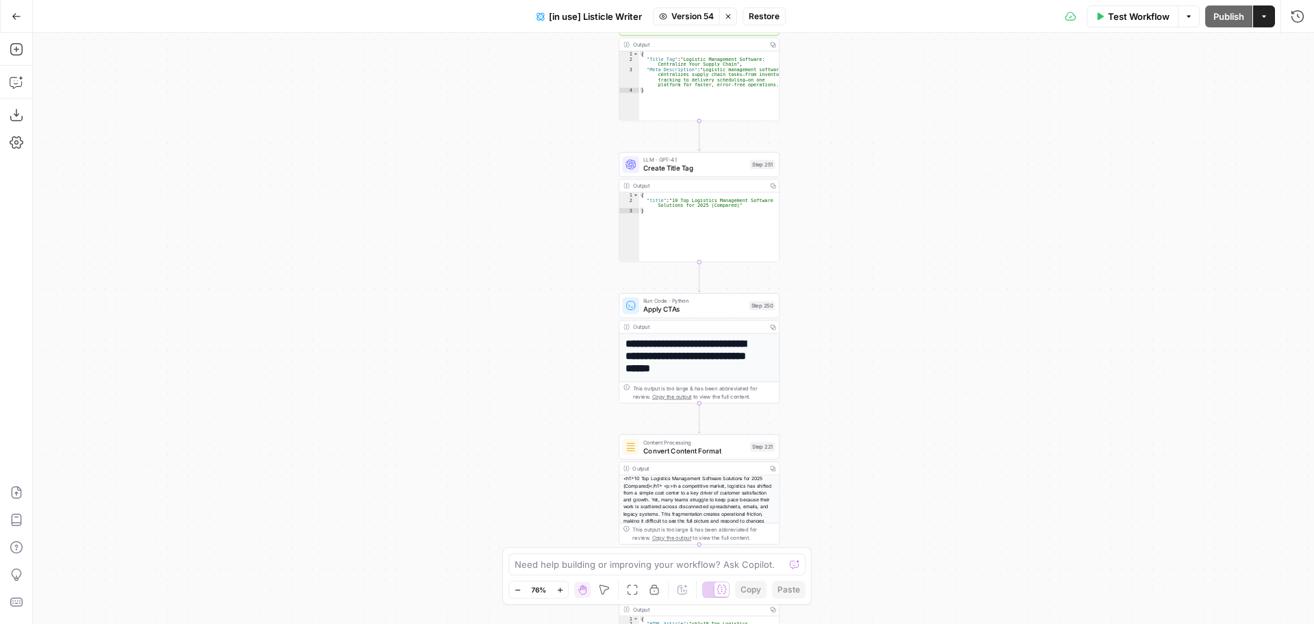
drag, startPoint x: 864, startPoint y: 374, endPoint x: 856, endPoint y: 162, distance: 213.1
click at [856, 162] on div "true false true false Workflow Set Inputs Inputs Loop Iteration Iterate Over Co…" at bounding box center [673, 328] width 1281 height 591
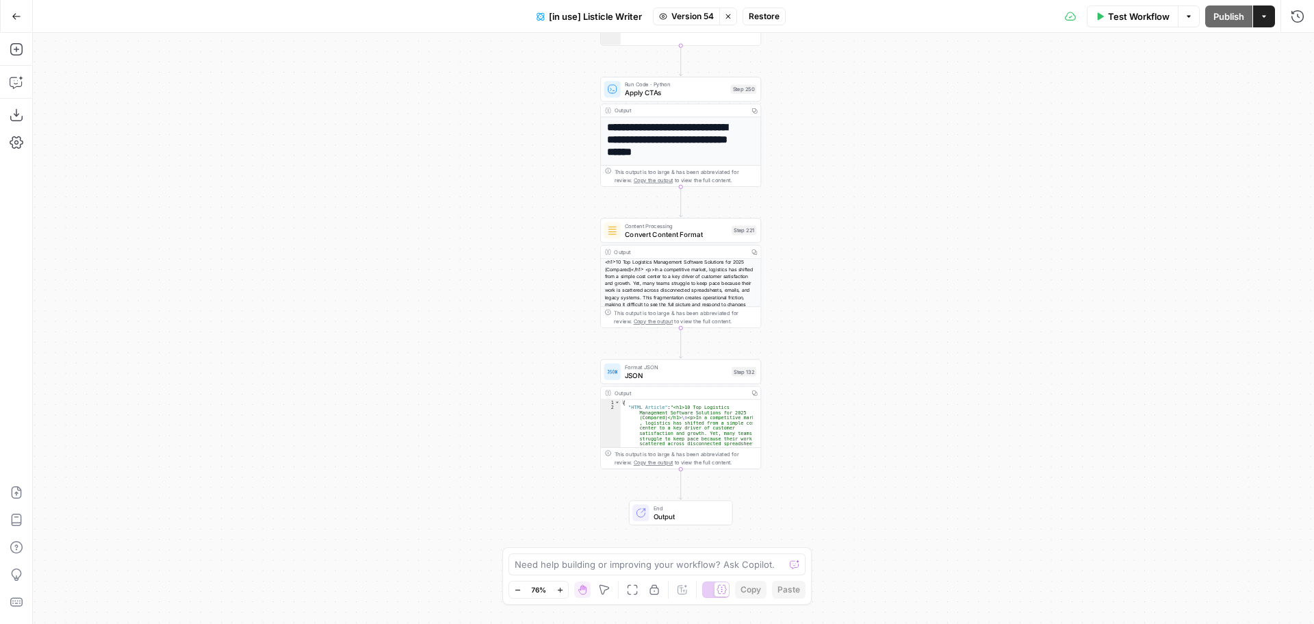
drag, startPoint x: 858, startPoint y: 445, endPoint x: 839, endPoint y: 229, distance: 217.1
click at [839, 229] on div "true false true false Workflow Set Inputs Inputs Loop Iteration Iterate Over Co…" at bounding box center [673, 328] width 1281 height 591
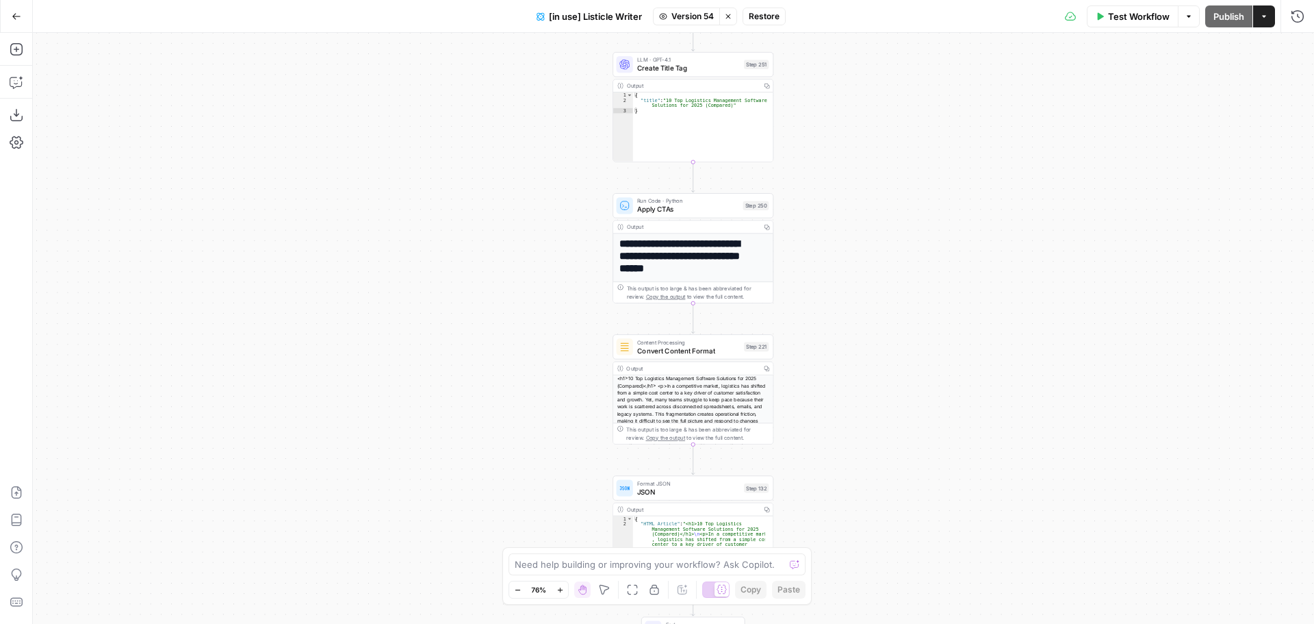
drag, startPoint x: 821, startPoint y: 185, endPoint x: 854, endPoint y: 432, distance: 249.3
click at [854, 449] on div "true false true false Workflow Set Inputs Inputs Loop Iteration Iterate Over Co…" at bounding box center [673, 328] width 1281 height 591
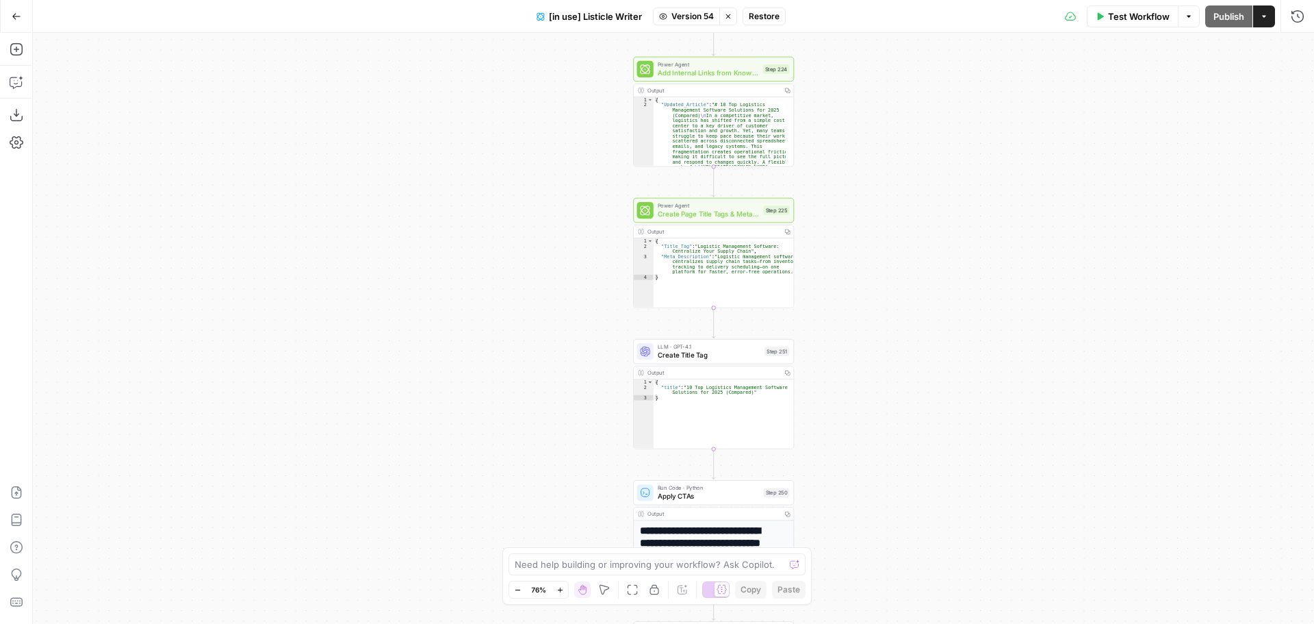
drag, startPoint x: 849, startPoint y: 185, endPoint x: 849, endPoint y: 448, distance: 263.5
click at [849, 448] on div "true false true false Workflow Set Inputs Inputs Loop Iteration Iterate Over Co…" at bounding box center [673, 328] width 1281 height 591
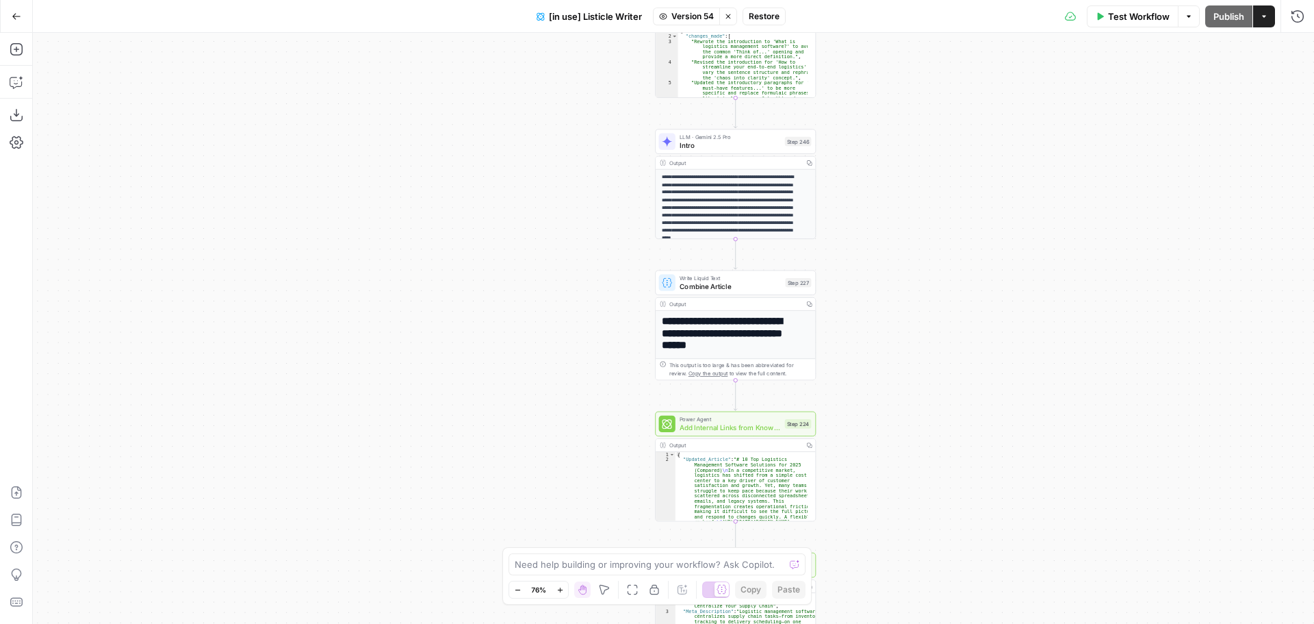
drag, startPoint x: 845, startPoint y: 194, endPoint x: 864, endPoint y: 385, distance: 191.9
click at [864, 398] on div "true false true false Workflow Set Inputs Inputs Loop Iteration Iterate Over Co…" at bounding box center [673, 328] width 1281 height 591
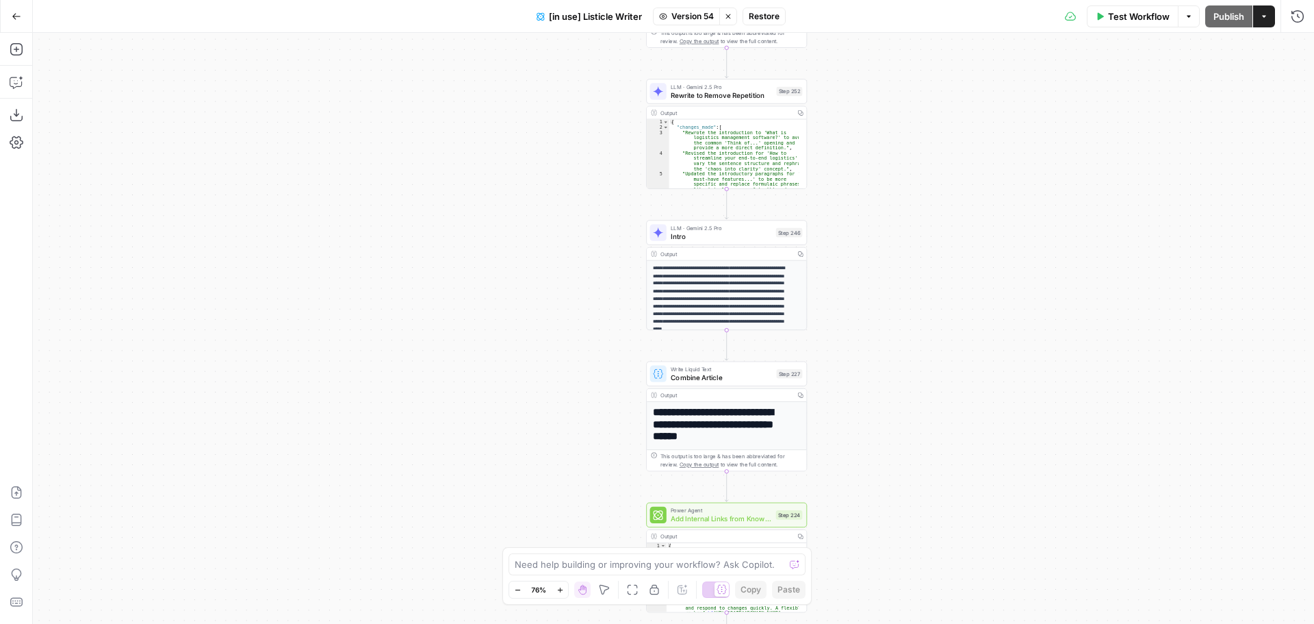
drag, startPoint x: 872, startPoint y: 226, endPoint x: 856, endPoint y: 62, distance: 165.1
click at [856, 64] on div "true false true false Workflow Set Inputs Inputs Loop Iteration Iterate Over Co…" at bounding box center [673, 328] width 1281 height 591
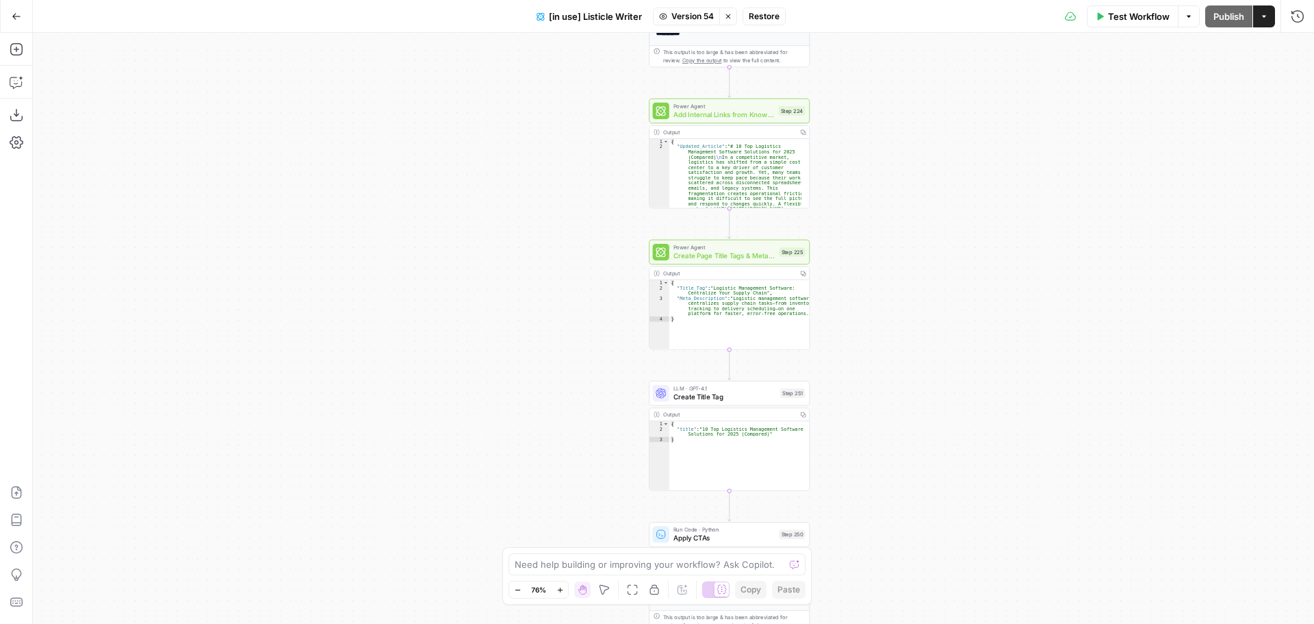
drag, startPoint x: 871, startPoint y: 439, endPoint x: 881, endPoint y: 220, distance: 219.3
click at [881, 220] on div "true false true false Workflow Set Inputs Inputs Loop Iteration Iterate Over Co…" at bounding box center [673, 328] width 1281 height 591
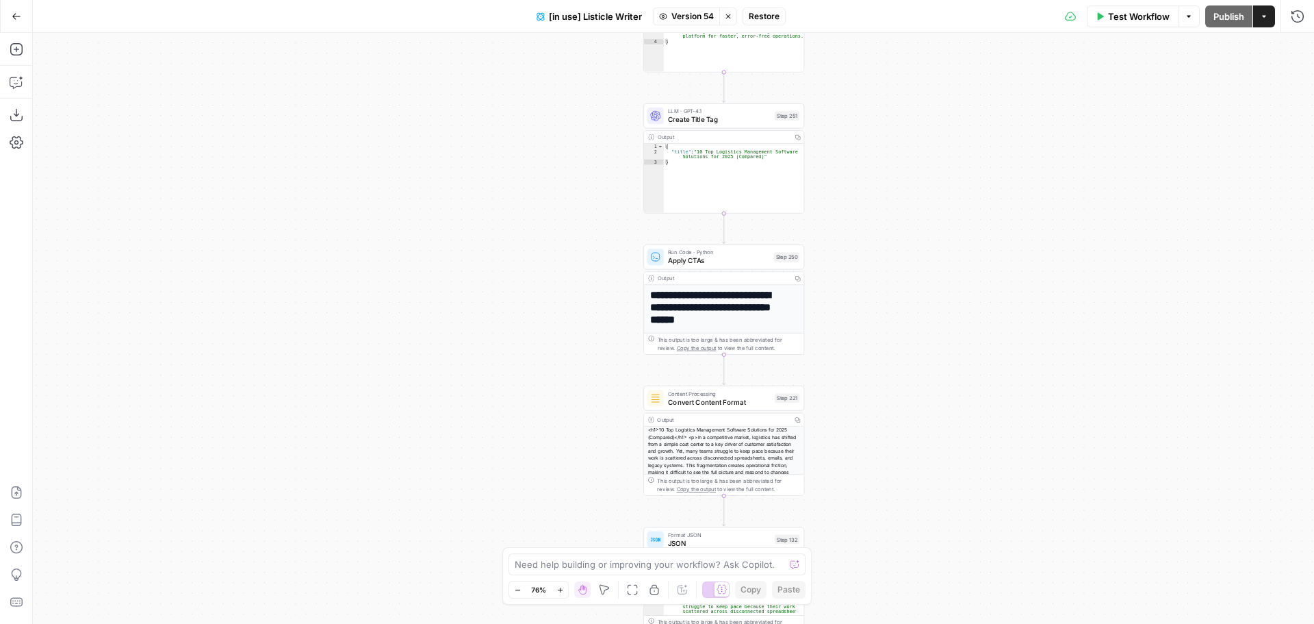
drag, startPoint x: 878, startPoint y: 497, endPoint x: 872, endPoint y: 220, distance: 277.3
click at [872, 220] on div "true false true false Workflow Set Inputs Inputs Loop Iteration Iterate Over Co…" at bounding box center [673, 328] width 1281 height 591
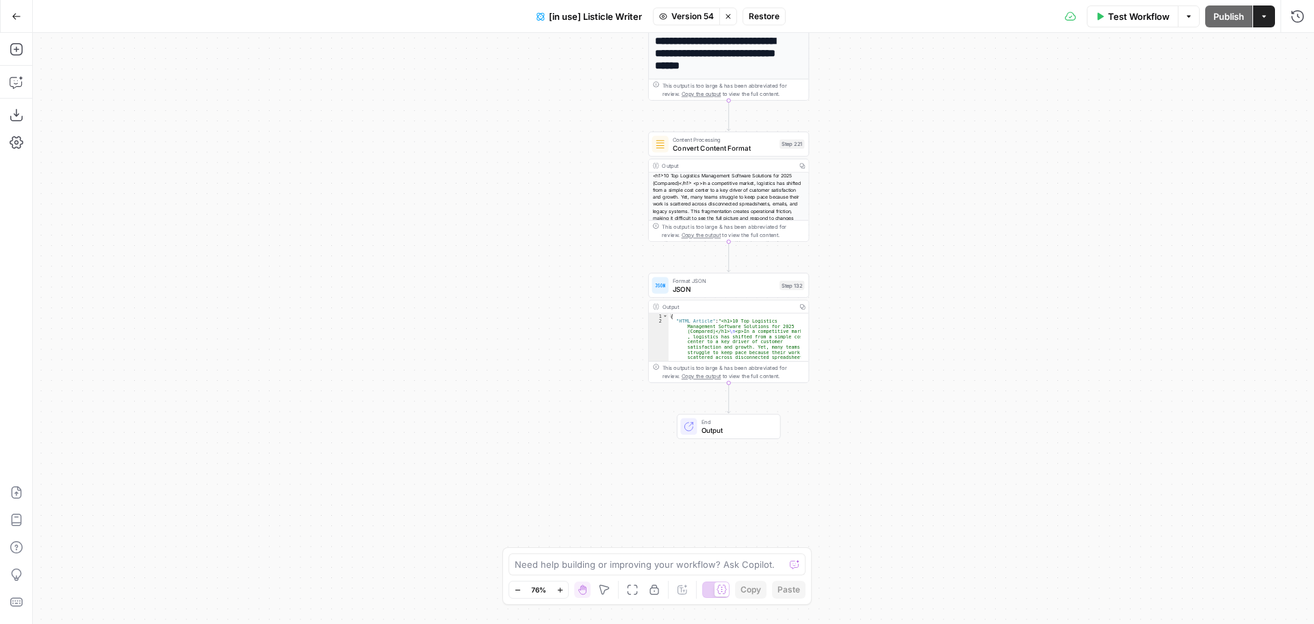
drag, startPoint x: 891, startPoint y: 536, endPoint x: 896, endPoint y: 254, distance: 282.1
click at [898, 225] on div "true false true false Workflow Set Inputs Inputs Loop Iteration Iterate Over Co…" at bounding box center [673, 328] width 1281 height 591
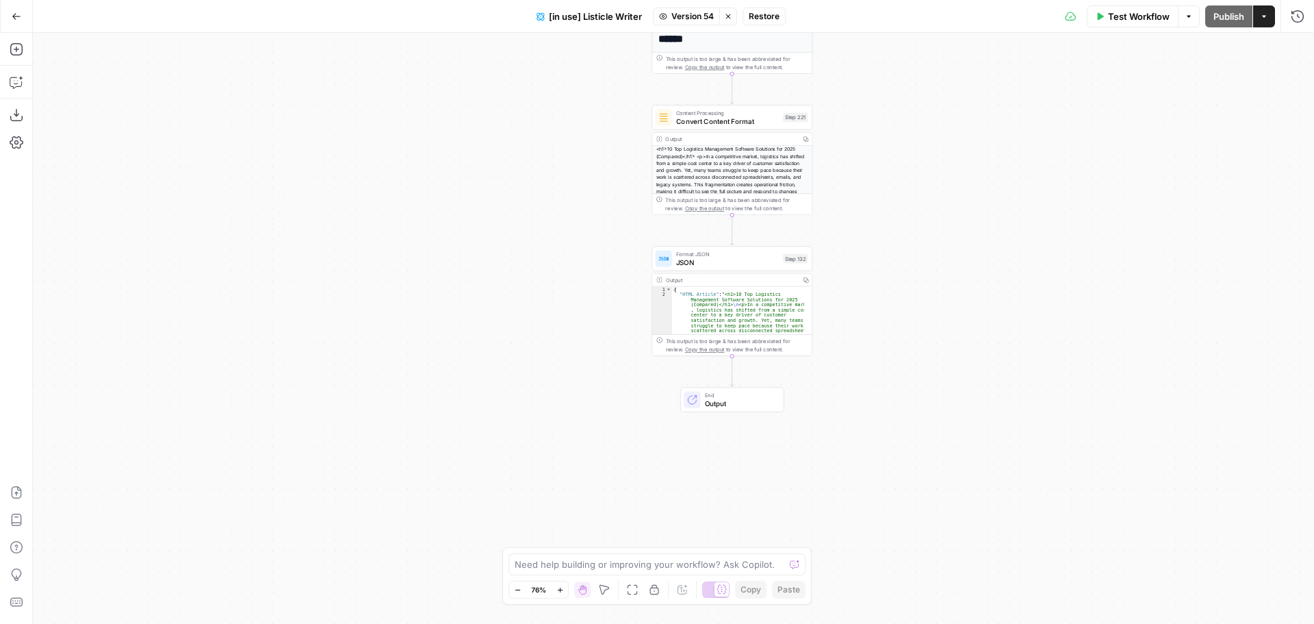
drag, startPoint x: 882, startPoint y: 383, endPoint x: 869, endPoint y: 411, distance: 30.7
click at [882, 438] on div "true false true false Workflow Set Inputs Inputs Loop Iteration Iterate Over Co…" at bounding box center [673, 328] width 1281 height 591
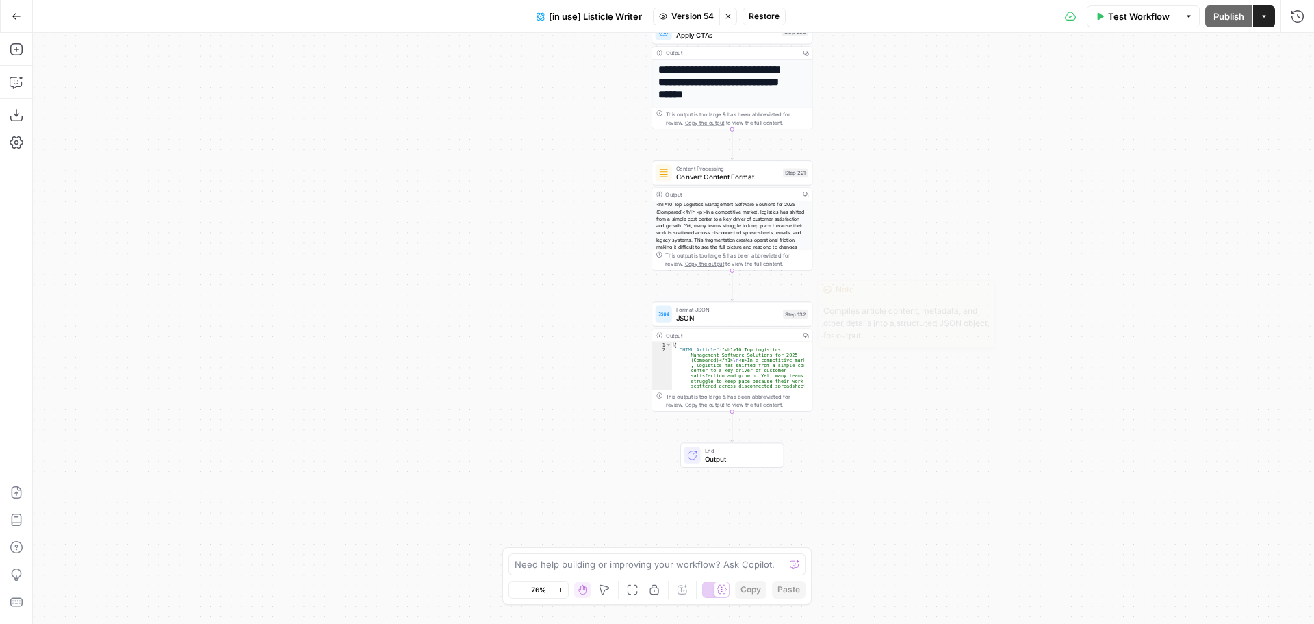
click at [736, 314] on span "JSON" at bounding box center [727, 317] width 103 height 10
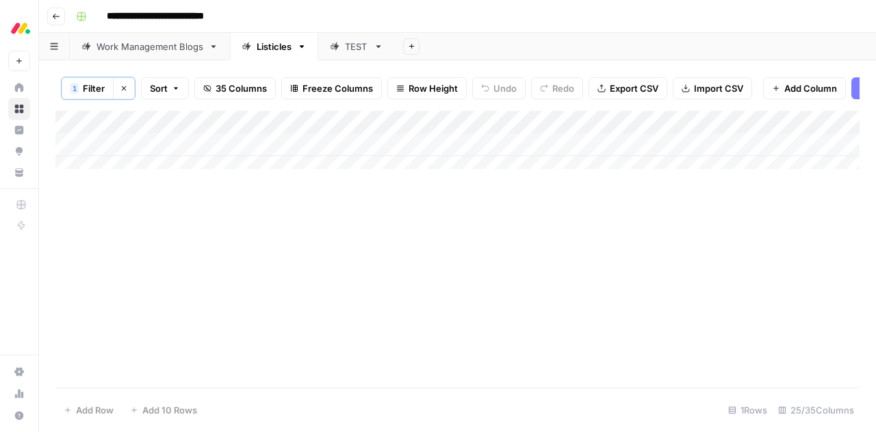
click at [120, 91] on icon "button" at bounding box center [124, 88] width 8 height 8
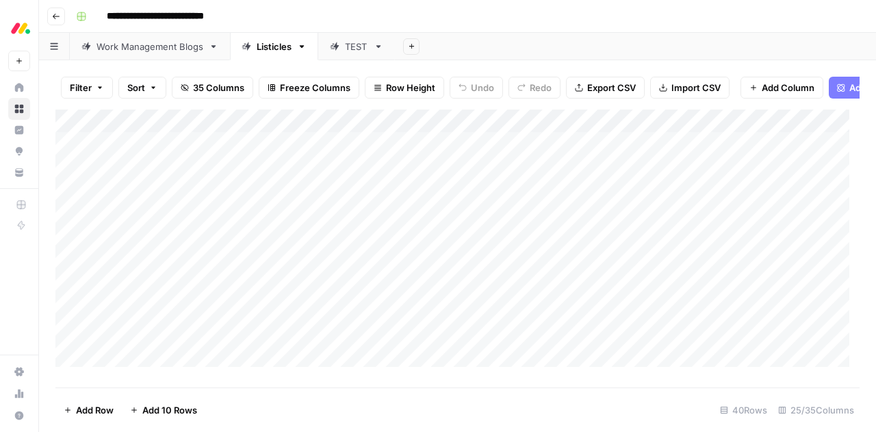
click at [267, 133] on div "Add Column" at bounding box center [457, 244] width 804 height 268
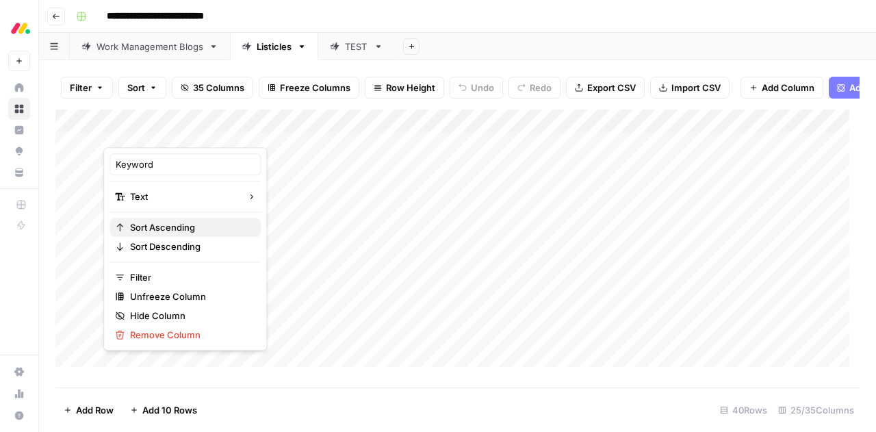
click at [185, 229] on span "Sort Ascending" at bounding box center [190, 227] width 120 height 14
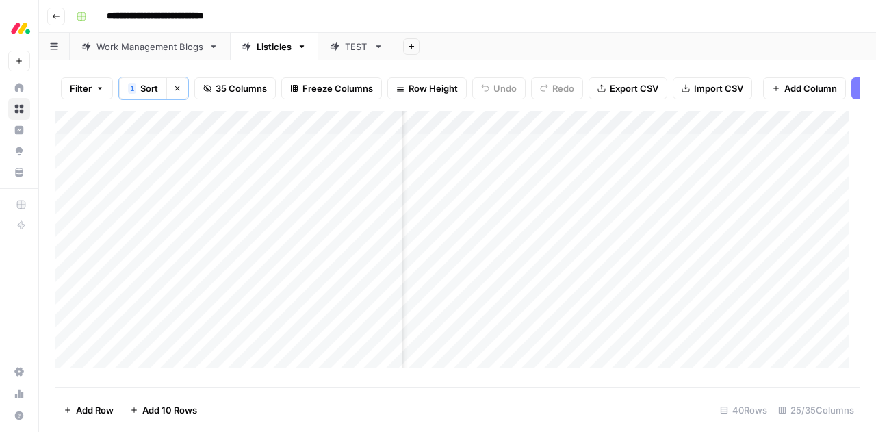
scroll to position [0, 1910]
click at [466, 342] on div "Add Column" at bounding box center [457, 245] width 804 height 268
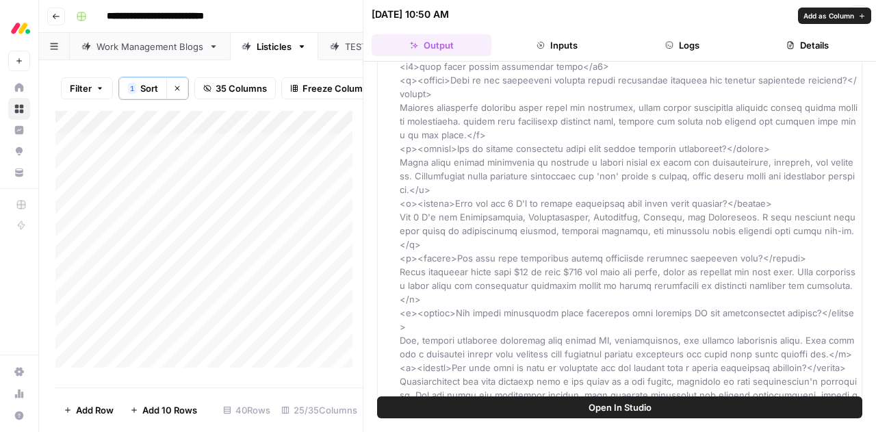
scroll to position [9704, 0]
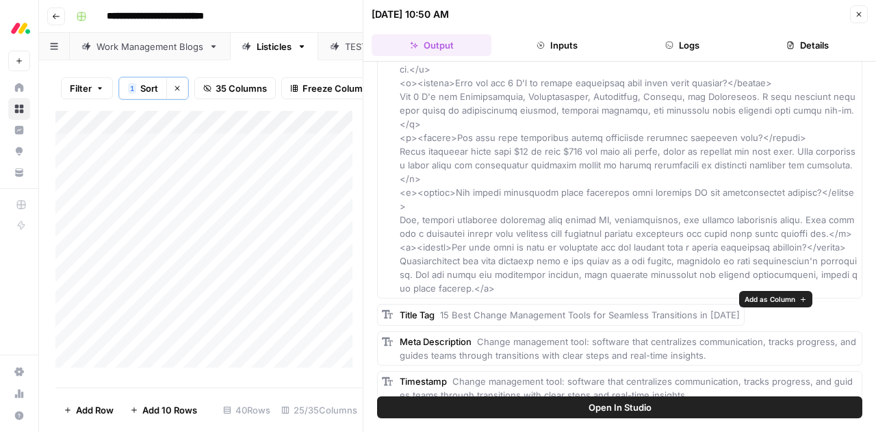
click at [805, 298] on icon "button" at bounding box center [804, 300] width 8 height 8
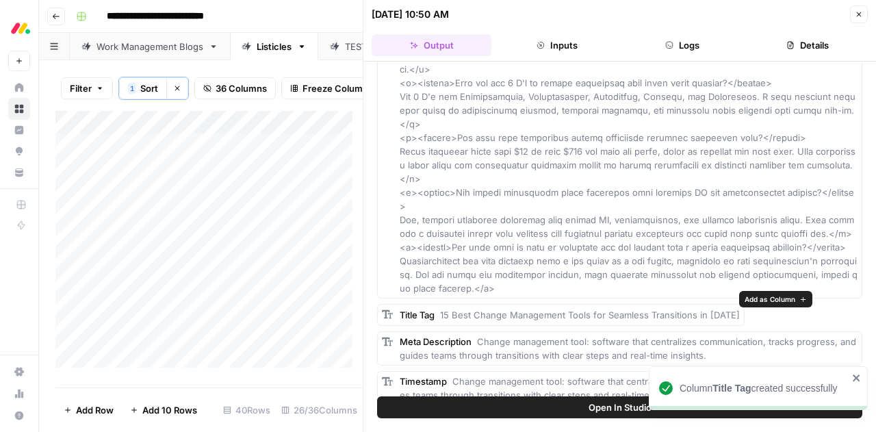
scroll to position [0, 2345]
click at [813, 325] on span "Add as Column" at bounding box center [829, 326] width 51 height 11
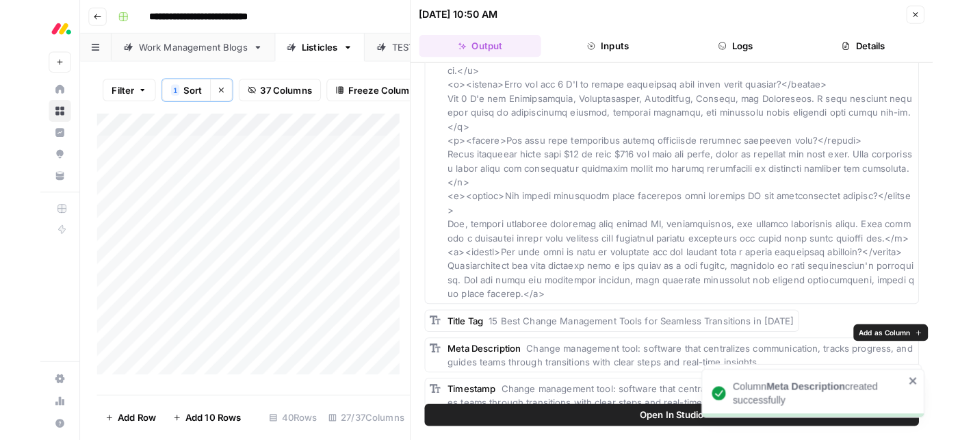
scroll to position [0, 1967]
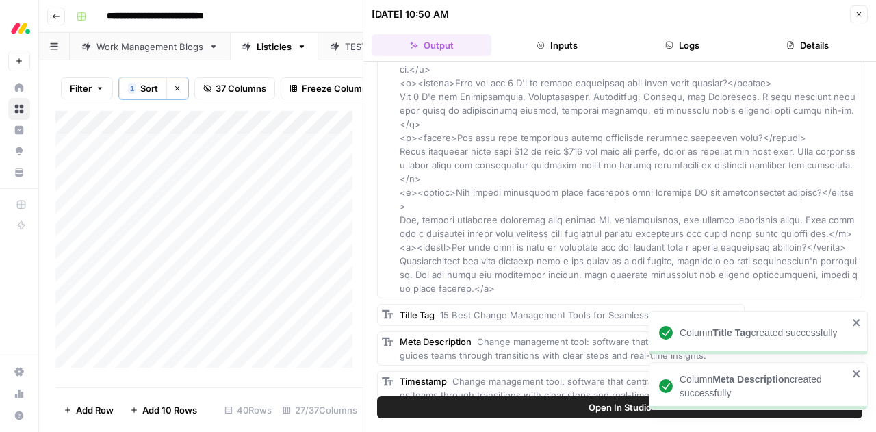
click at [856, 377] on icon "close" at bounding box center [857, 373] width 10 height 11
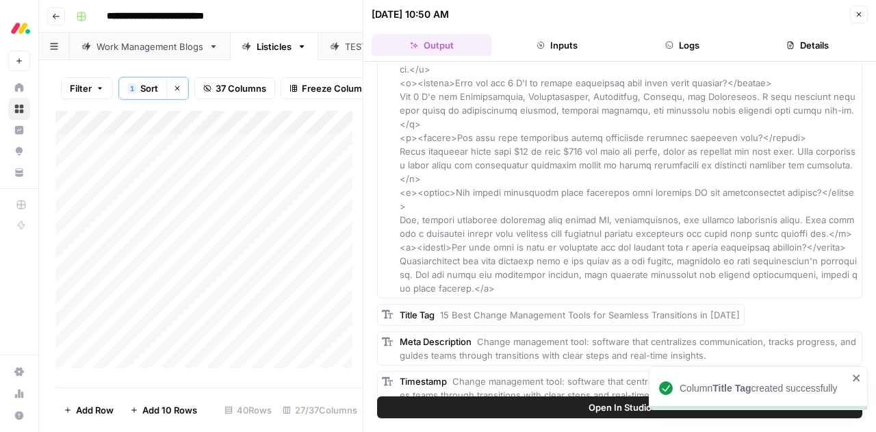
click at [856, 376] on icon "close" at bounding box center [857, 377] width 10 height 11
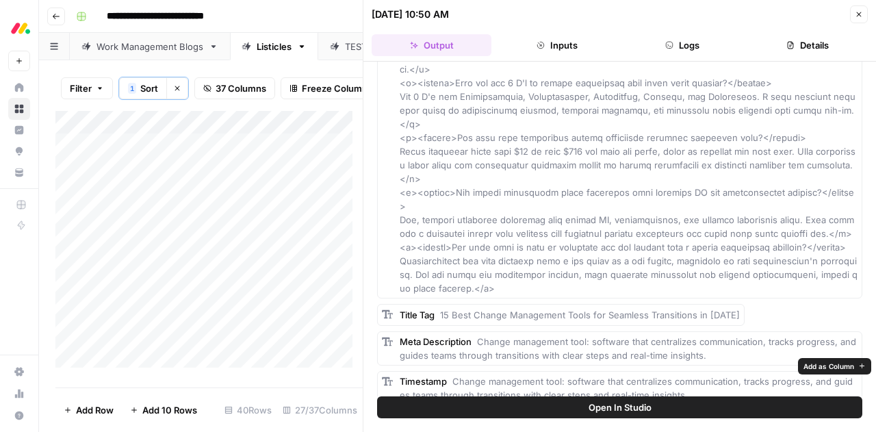
click at [825, 367] on span "Add as Column" at bounding box center [829, 366] width 51 height 11
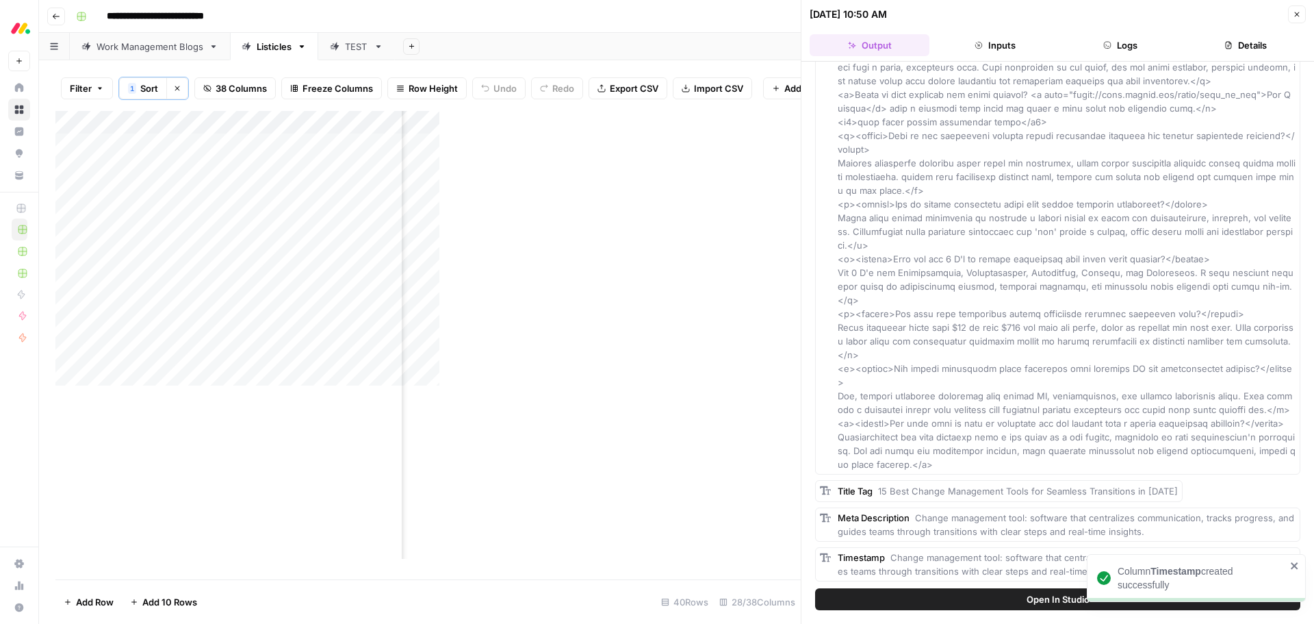
scroll to position [9514, 0]
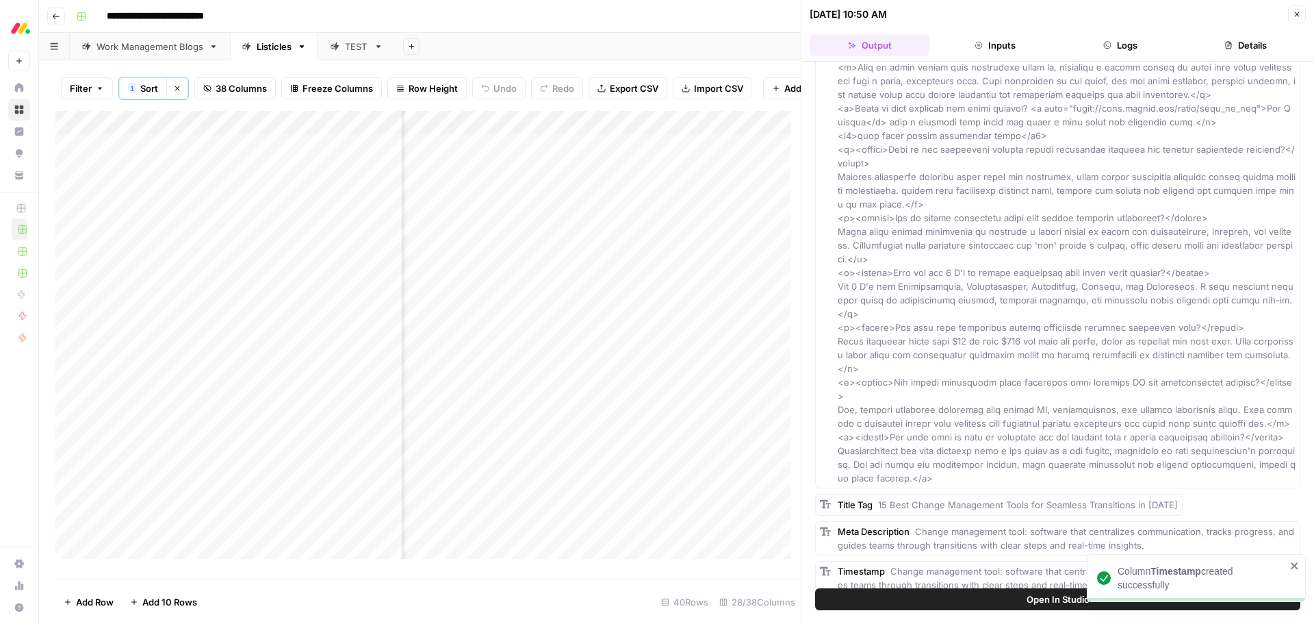
click at [876, 18] on button "Close" at bounding box center [1297, 14] width 18 height 18
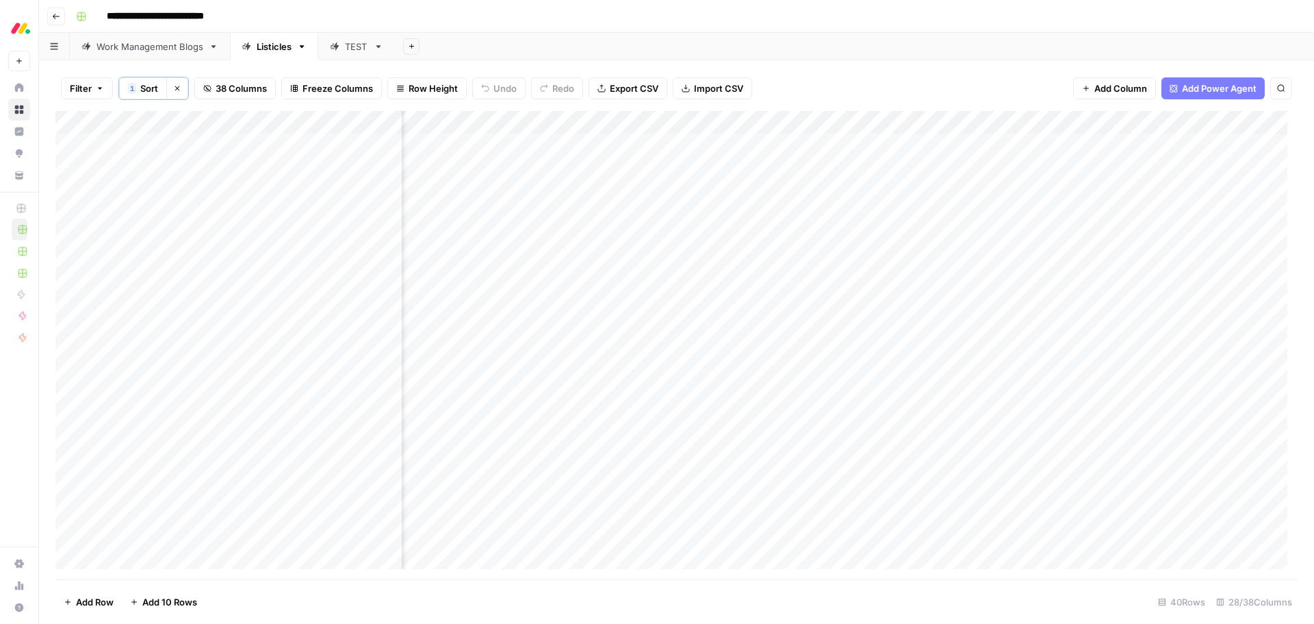
scroll to position [0, 2338]
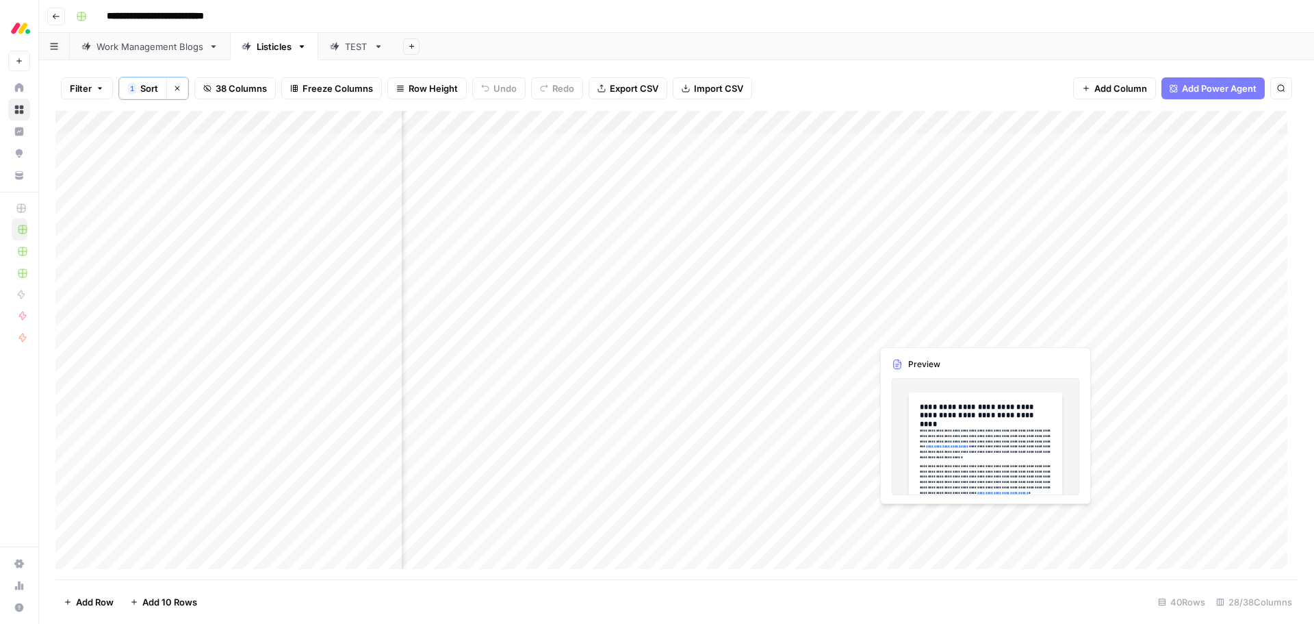
click at [876, 331] on div "Add Column" at bounding box center [676, 345] width 1242 height 468
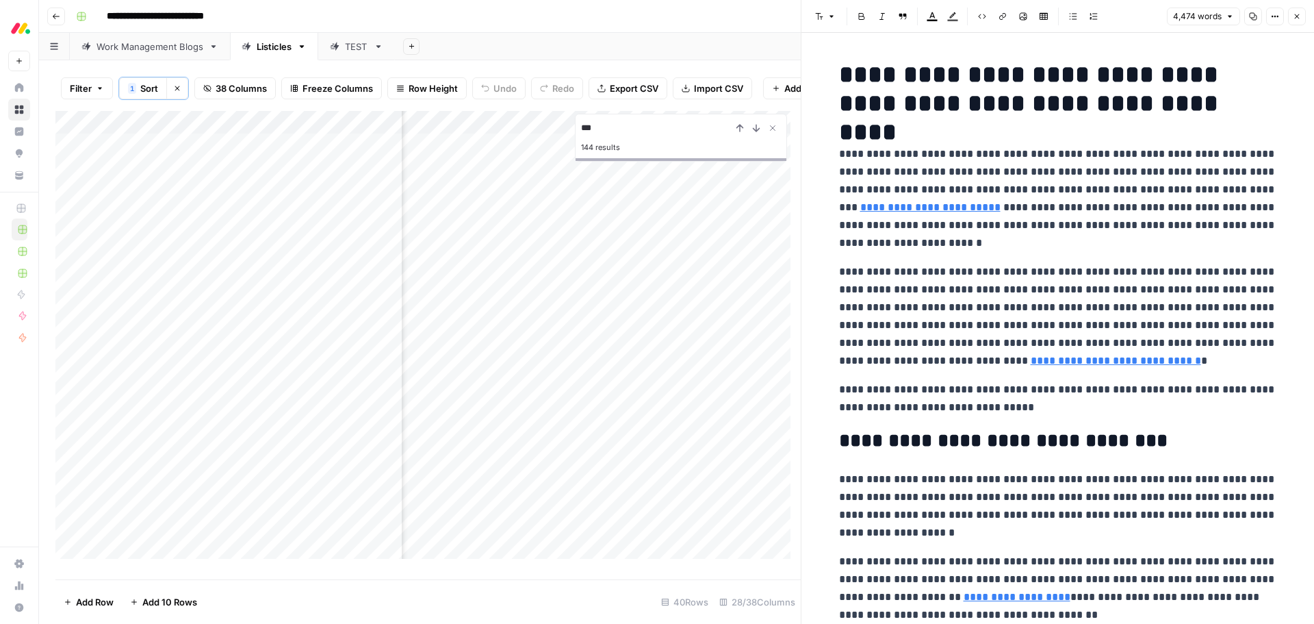
type input "***"
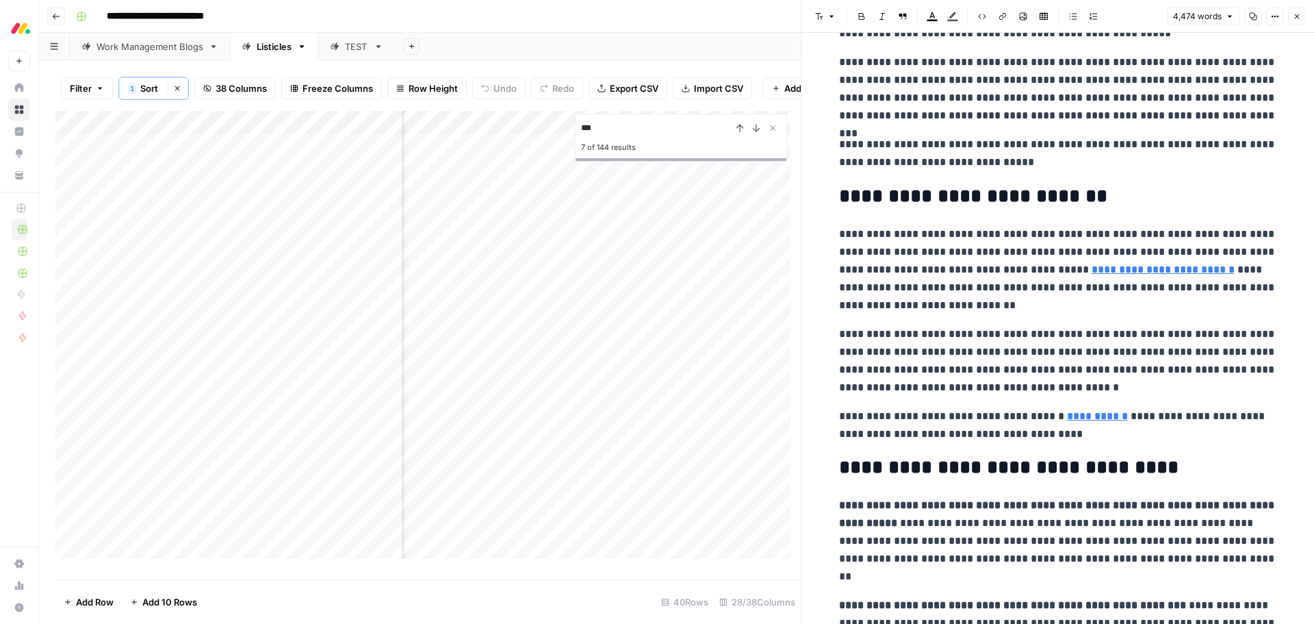
scroll to position [17335, 0]
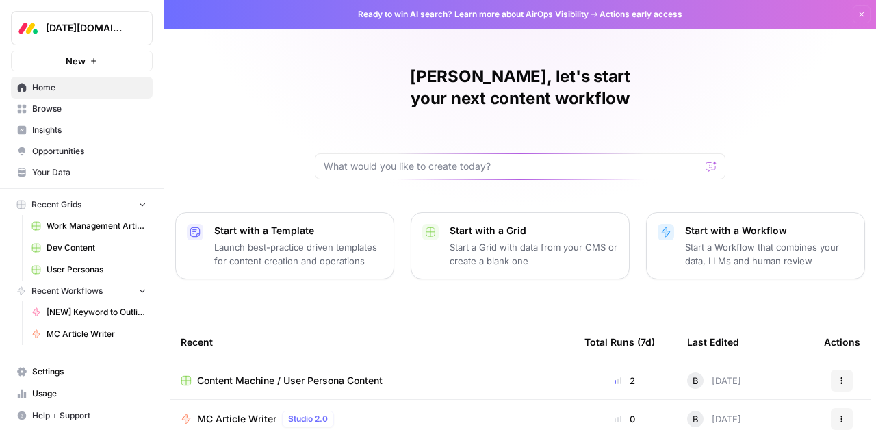
click at [56, 113] on span "Browse" at bounding box center [89, 109] width 114 height 12
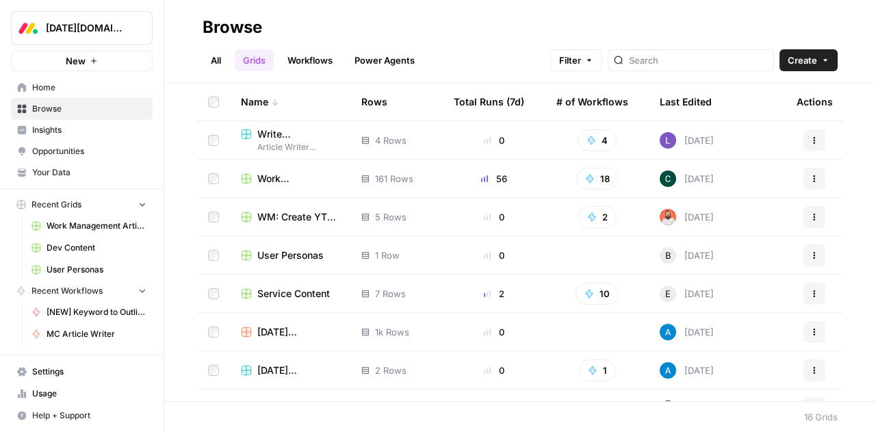
click at [807, 61] on span "Create" at bounding box center [802, 60] width 29 height 14
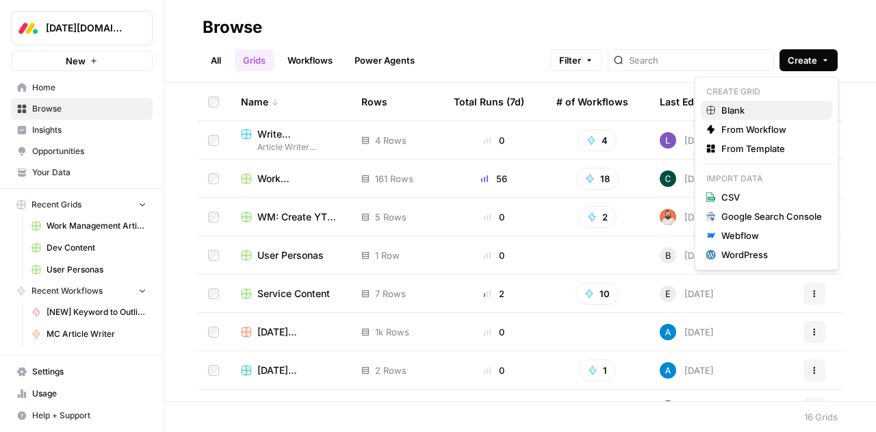
click at [748, 110] on span "Blank" at bounding box center [772, 110] width 101 height 14
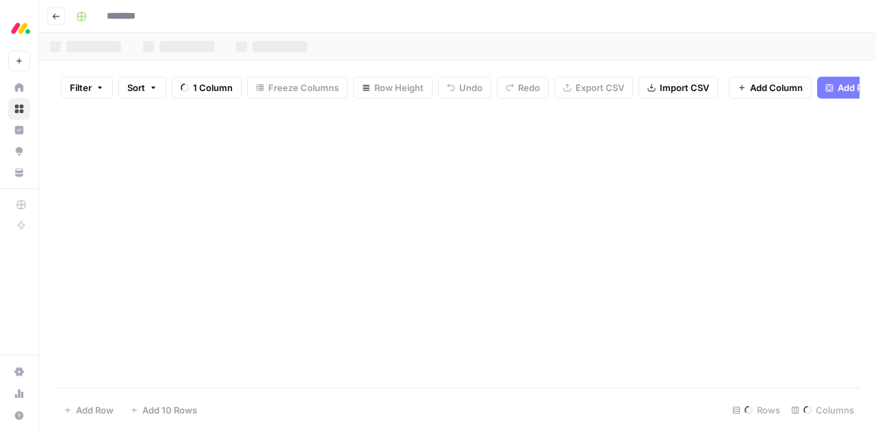
type input "********"
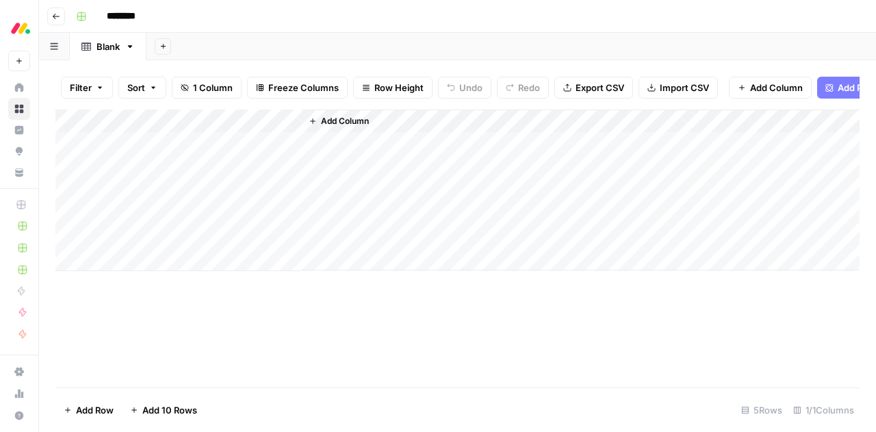
click at [146, 131] on div "Add Column" at bounding box center [457, 191] width 804 height 162
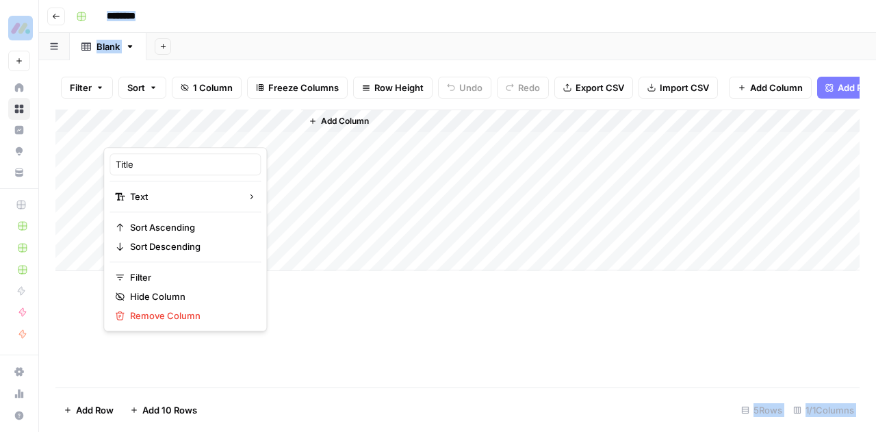
click at [146, 131] on div at bounding box center [202, 133] width 198 height 27
click at [144, 170] on input "Title" at bounding box center [185, 164] width 139 height 14
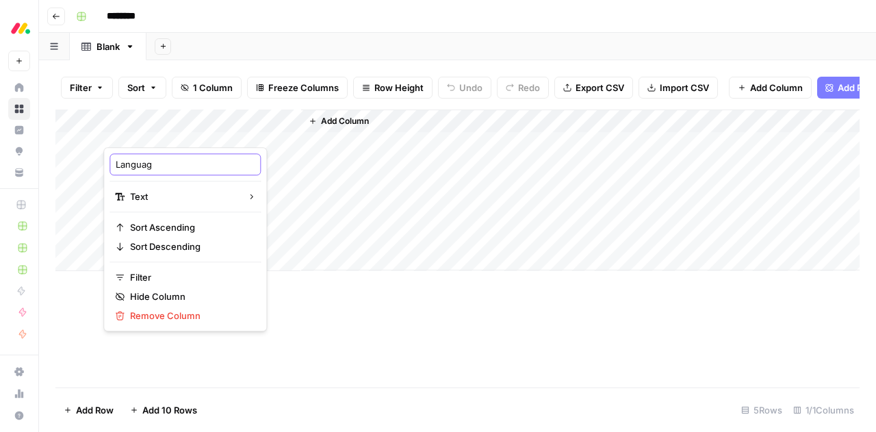
type input "Language"
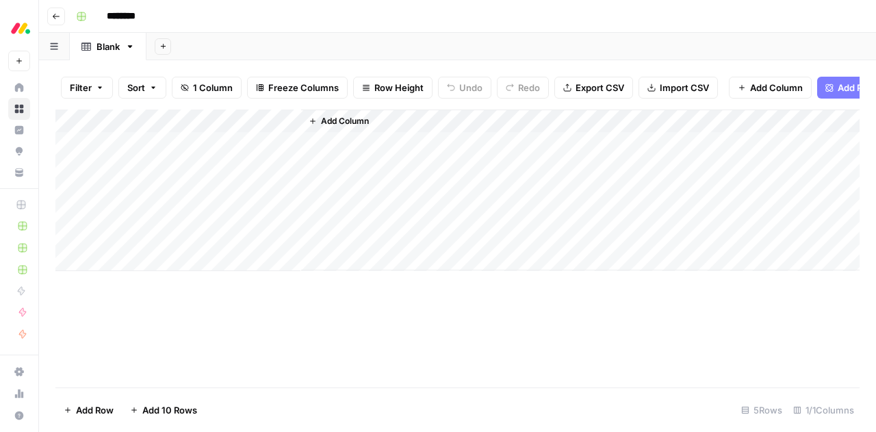
click at [175, 154] on div "Add Column" at bounding box center [457, 191] width 804 height 162
type textarea "******"
click at [157, 176] on div "Add Column" at bounding box center [457, 191] width 804 height 162
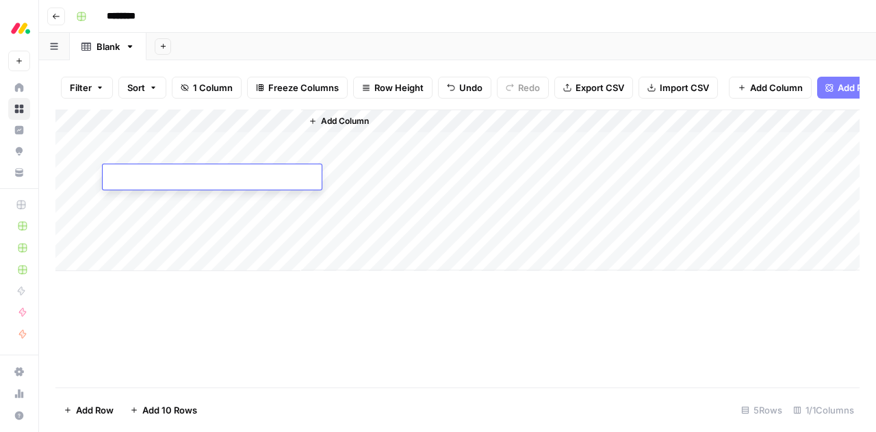
click at [157, 176] on textarea at bounding box center [212, 177] width 219 height 19
type textarea "******"
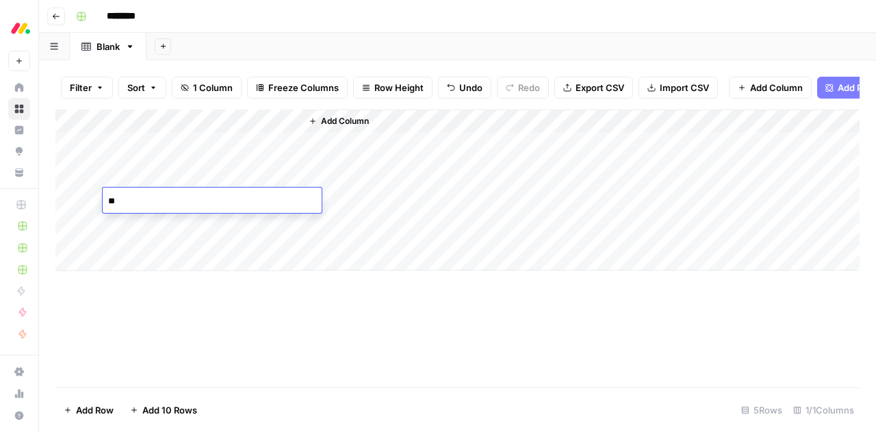
type textarea "*"
type textarea "**********"
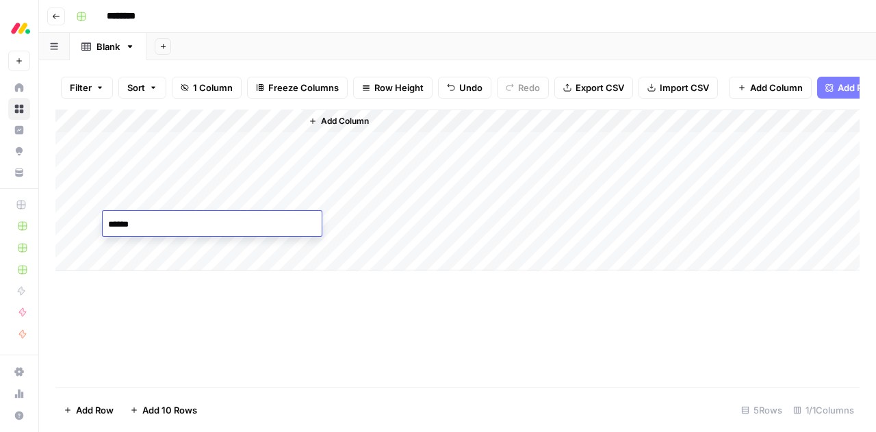
type textarea "*******"
click at [338, 127] on span "Add Column" at bounding box center [345, 121] width 48 height 12
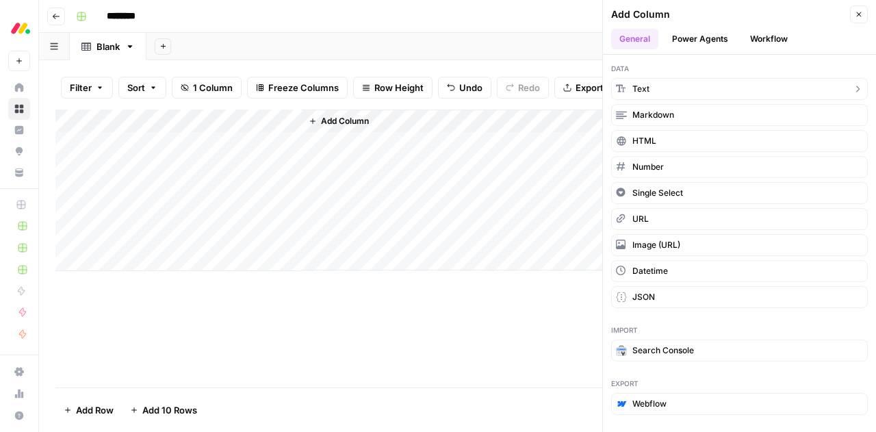
click at [668, 88] on button "Text" at bounding box center [739, 89] width 257 height 22
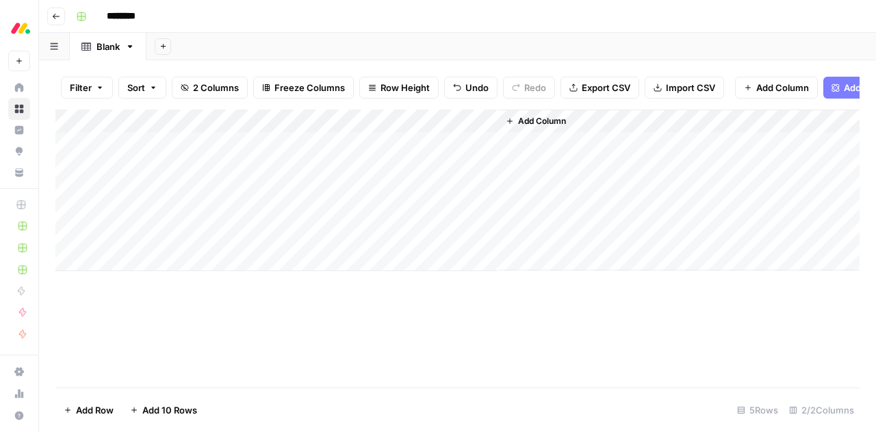
click at [345, 132] on div "Add Column" at bounding box center [457, 191] width 804 height 162
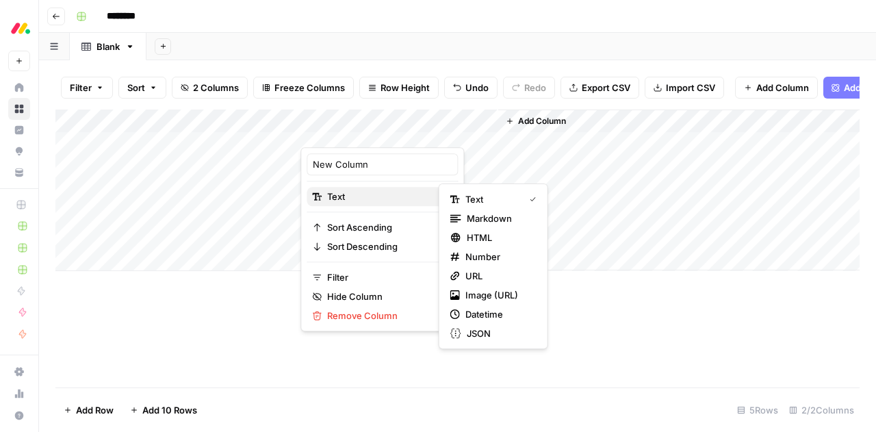
click at [357, 198] on span "Text" at bounding box center [380, 197] width 106 height 14
click at [483, 216] on span "Markdown" at bounding box center [499, 219] width 64 height 14
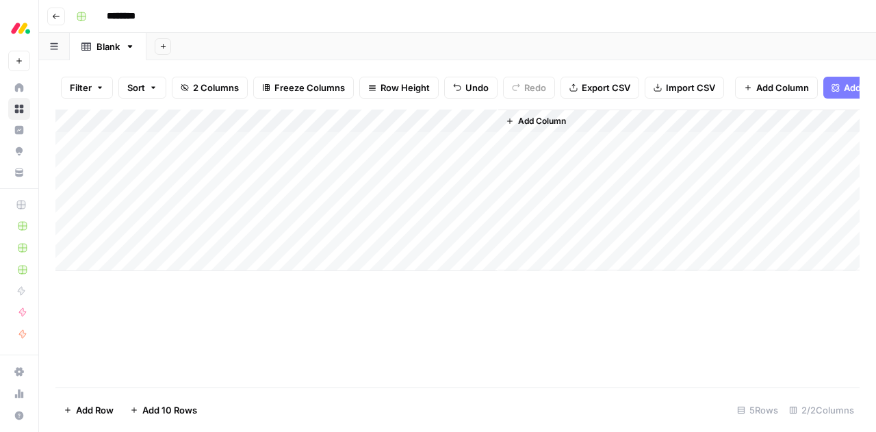
click at [359, 133] on div "Add Column" at bounding box center [457, 191] width 804 height 162
click at [352, 163] on input "New Column" at bounding box center [382, 164] width 139 height 14
type input "Specificities"
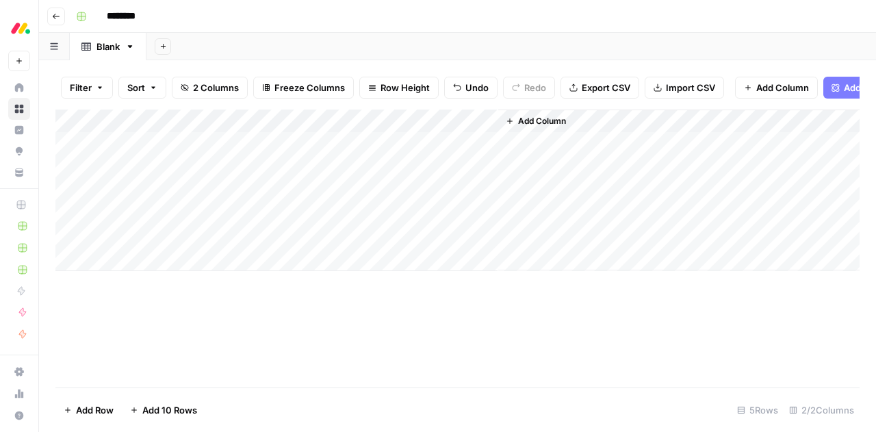
click at [530, 127] on span "Add Column" at bounding box center [542, 121] width 48 height 12
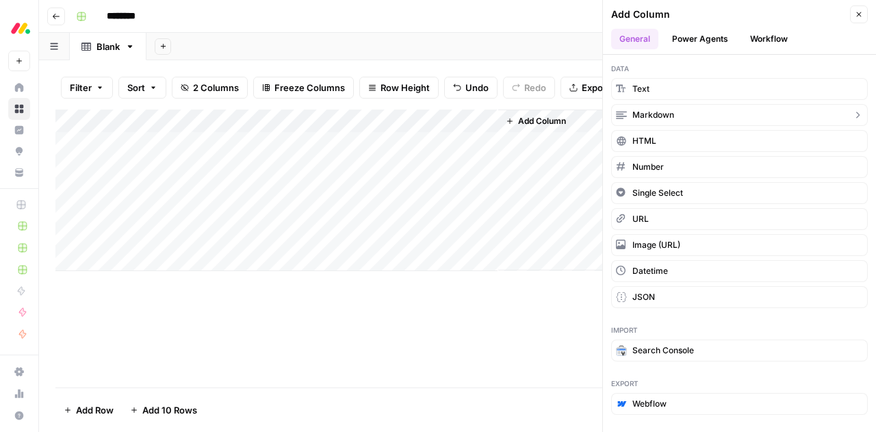
click at [646, 110] on span "Markdown" at bounding box center [654, 115] width 42 height 12
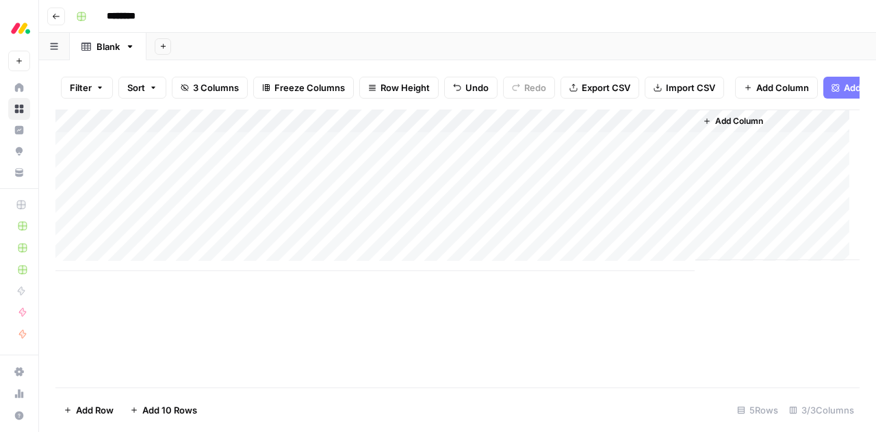
click at [554, 129] on div "Add Column" at bounding box center [457, 191] width 804 height 162
click at [541, 161] on input "New Column" at bounding box center [579, 164] width 139 height 14
type input "Style Guide"
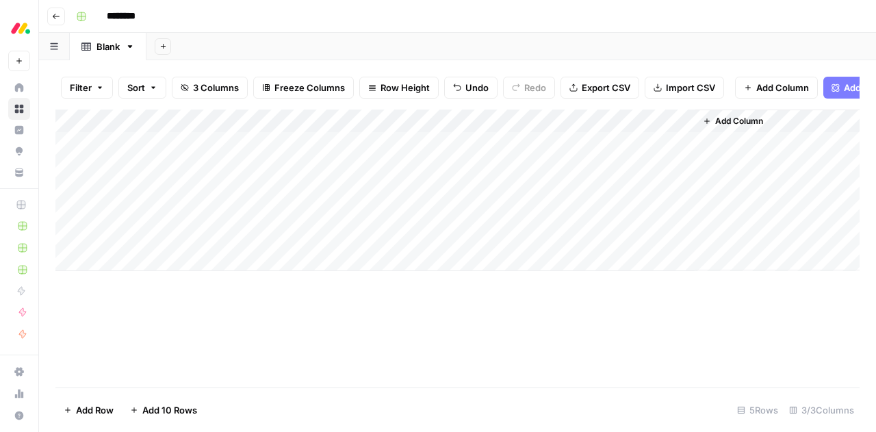
click at [737, 127] on span "Add Column" at bounding box center [739, 121] width 48 height 12
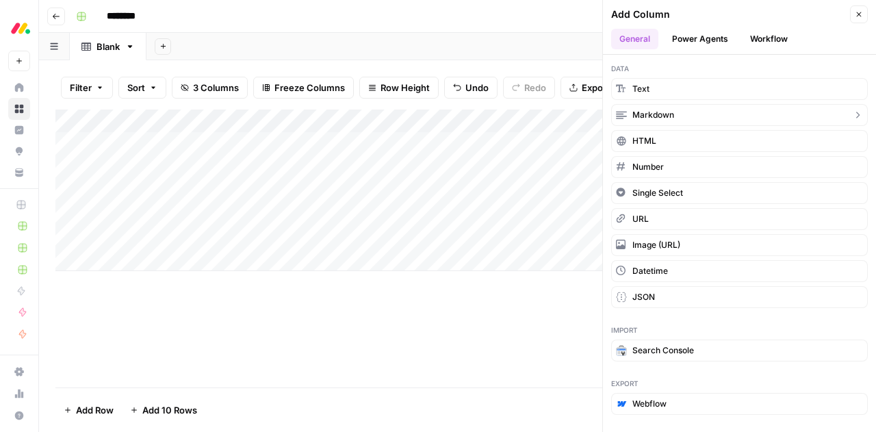
click at [664, 112] on span "Markdown" at bounding box center [654, 115] width 42 height 12
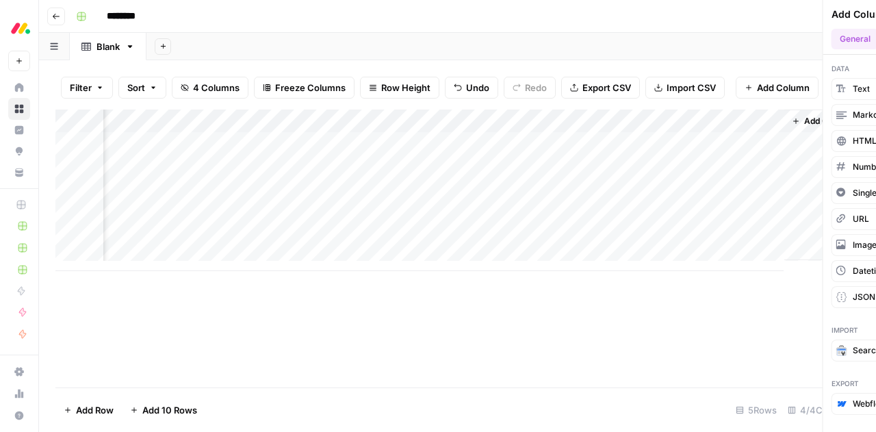
scroll to position [0, 119]
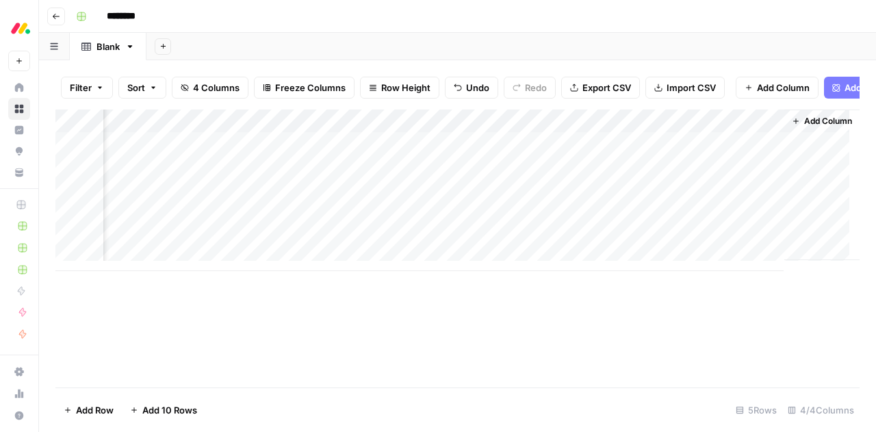
click at [624, 134] on div "Add Column" at bounding box center [457, 191] width 804 height 162
click at [616, 163] on input "New Column" at bounding box center [657, 164] width 139 height 14
type input "Rules"
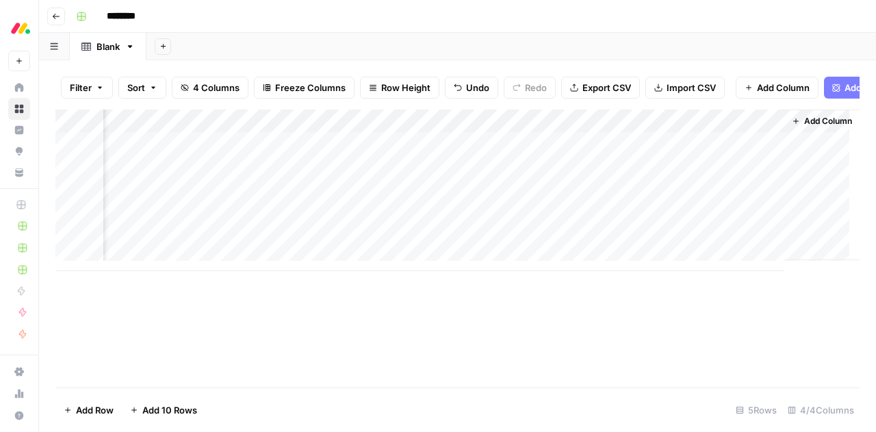
click at [518, 325] on div "Add Column" at bounding box center [457, 249] width 804 height 278
click at [121, 16] on input "********" at bounding box center [139, 16] width 77 height 22
type input "**********"
